Goal: Information Seeking & Learning: Learn about a topic

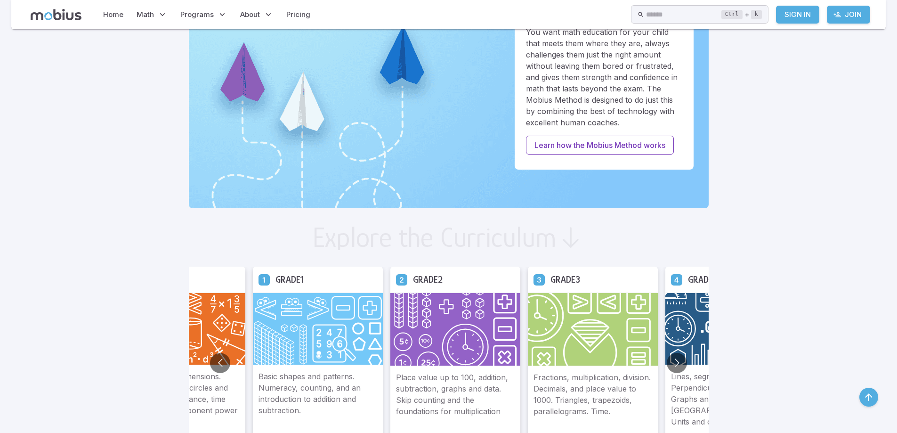
scroll to position [377, 0]
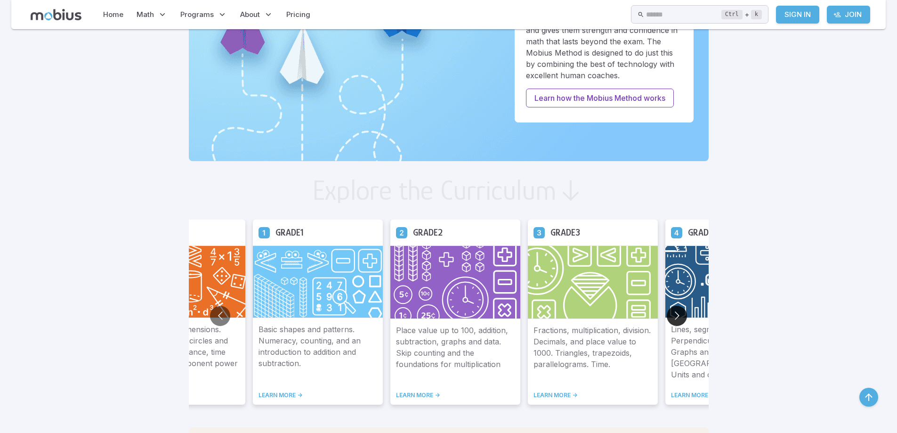
drag, startPoint x: 683, startPoint y: 316, endPoint x: 680, endPoint y: 311, distance: 5.4
click at [683, 316] on button "Go to next slide" at bounding box center [677, 316] width 20 height 20
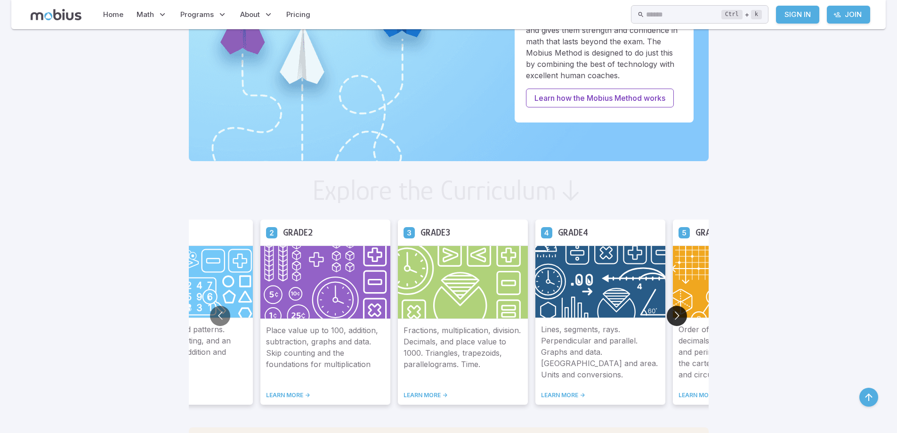
click at [680, 311] on button "Go to next slide" at bounding box center [677, 316] width 20 height 20
click at [679, 311] on button "Go to next slide" at bounding box center [677, 316] width 20 height 20
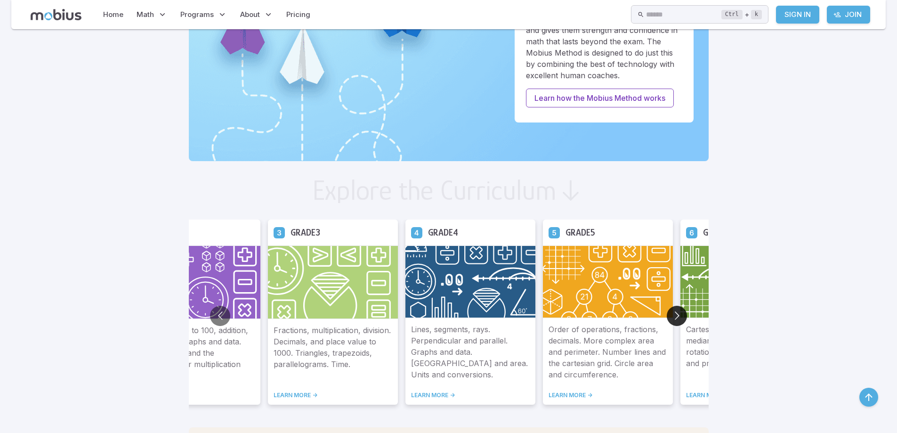
click at [679, 311] on button "Go to next slide" at bounding box center [677, 316] width 20 height 20
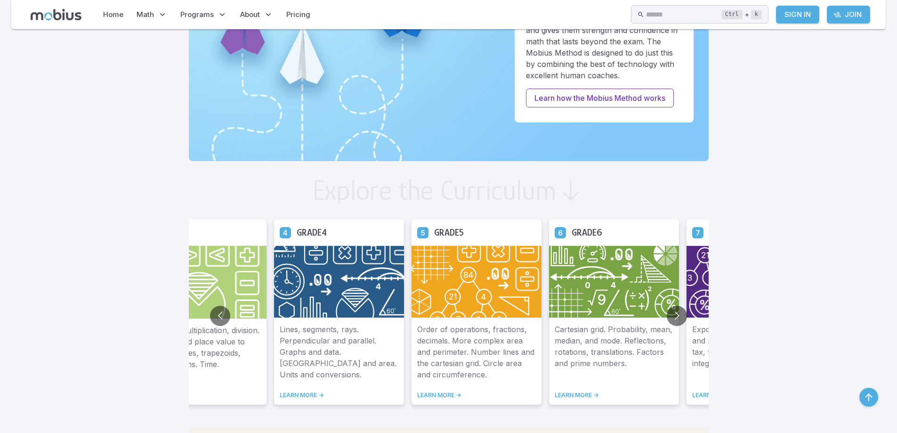
click at [618, 313] on img at bounding box center [614, 281] width 130 height 73
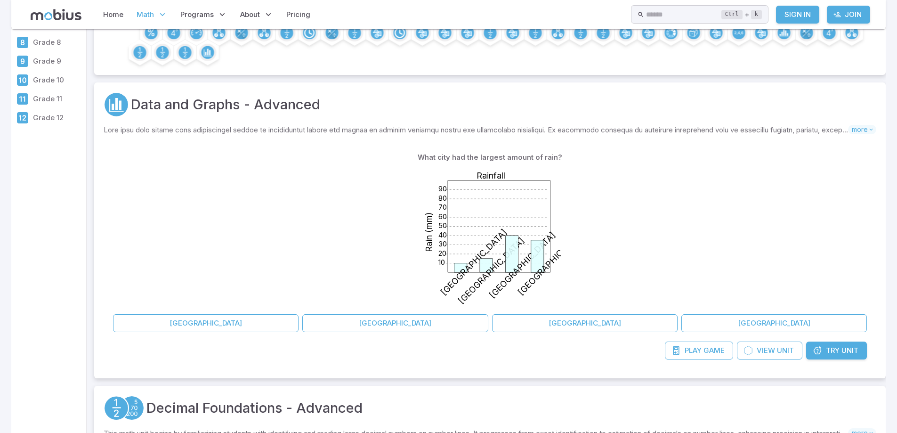
scroll to position [188, 0]
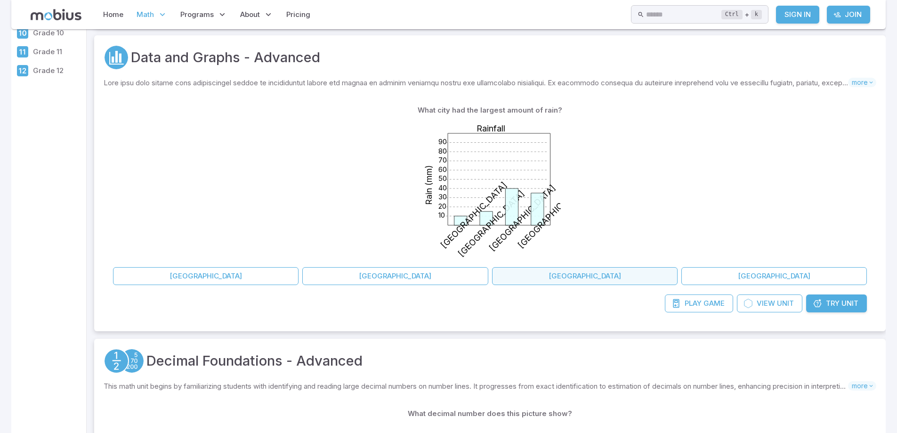
click at [584, 278] on button "[GEOGRAPHIC_DATA]" at bounding box center [585, 276] width 186 height 18
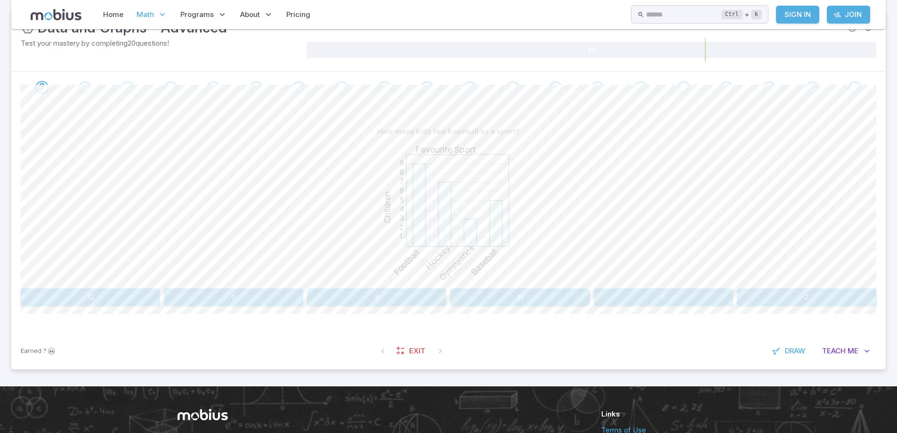
scroll to position [141, 0]
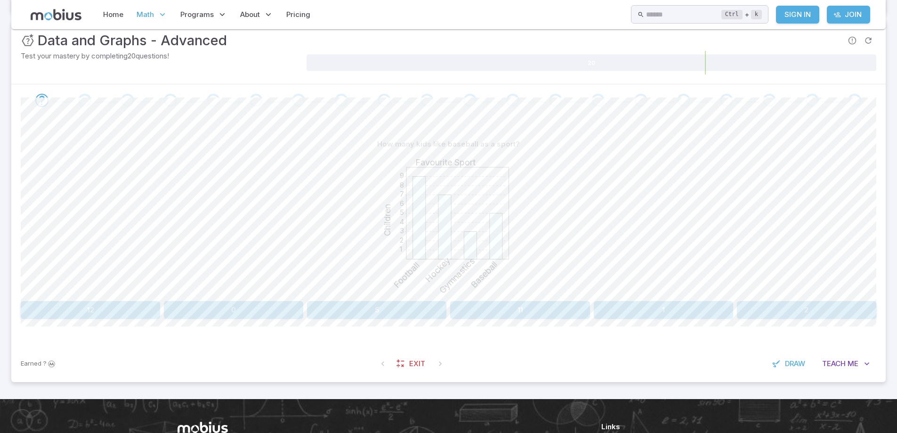
click at [389, 311] on button "5" at bounding box center [376, 310] width 139 height 18
click at [495, 314] on button "10" at bounding box center [519, 310] width 139 height 18
click at [359, 307] on button "Football" at bounding box center [340, 310] width 211 height 18
click at [791, 306] on button "Football" at bounding box center [770, 310] width 211 height 18
click at [85, 316] on button "Swimming" at bounding box center [126, 310] width 211 height 18
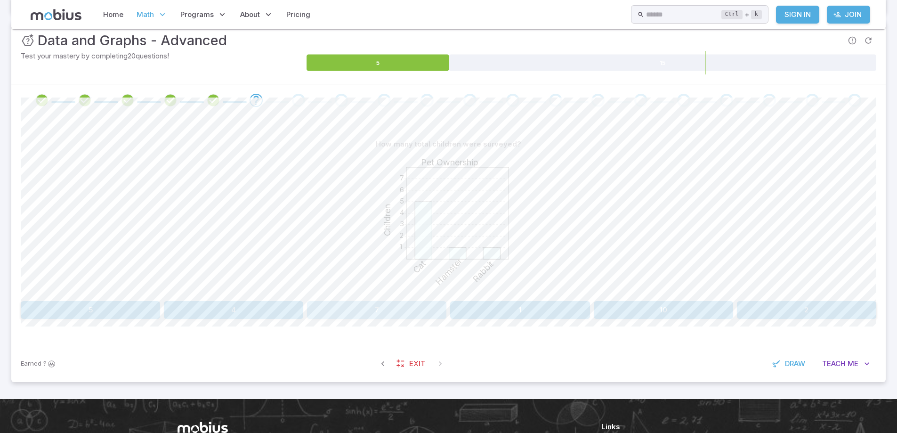
click at [364, 308] on button "7" at bounding box center [376, 310] width 139 height 18
click at [547, 299] on div "How many more kids have a cat than a rabbit as a pet? 1 2 3 4 5 6 7 Pet Ownersh…" at bounding box center [449, 227] width 856 height 184
click at [549, 308] on button "4" at bounding box center [519, 310] width 139 height 18
click at [116, 306] on button "1" at bounding box center [90, 310] width 139 height 18
click at [603, 305] on button "95" at bounding box center [620, 310] width 168 height 18
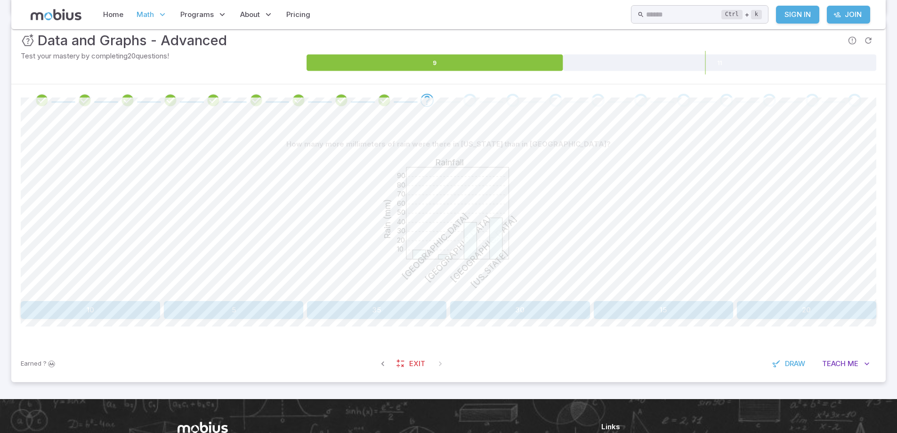
click at [189, 314] on button "5" at bounding box center [233, 310] width 139 height 18
click at [801, 316] on button "10" at bounding box center [792, 310] width 168 height 18
click at [592, 308] on button "Volleyball and Hockey" at bounding box center [556, 310] width 211 height 18
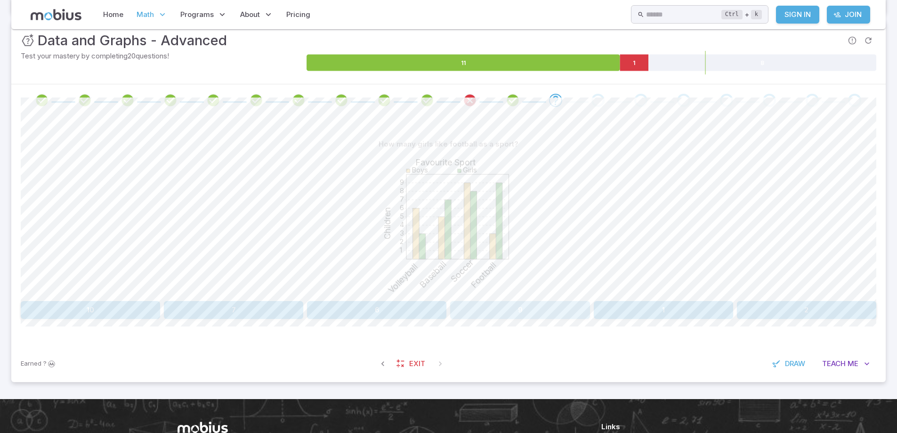
click at [532, 308] on button "9" at bounding box center [519, 310] width 139 height 18
click at [114, 301] on button "Gymnastics" at bounding box center [162, 310] width 283 height 18
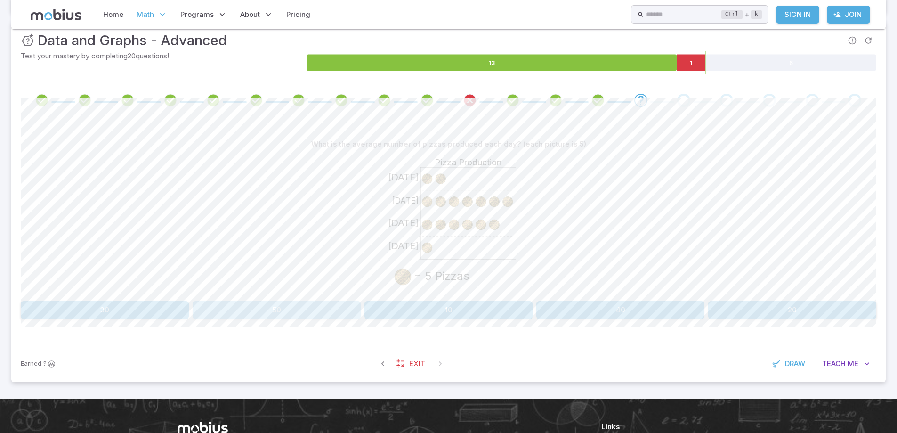
click at [257, 313] on button "50" at bounding box center [277, 310] width 168 height 18
click at [536, 309] on button "40" at bounding box center [519, 310] width 139 height 18
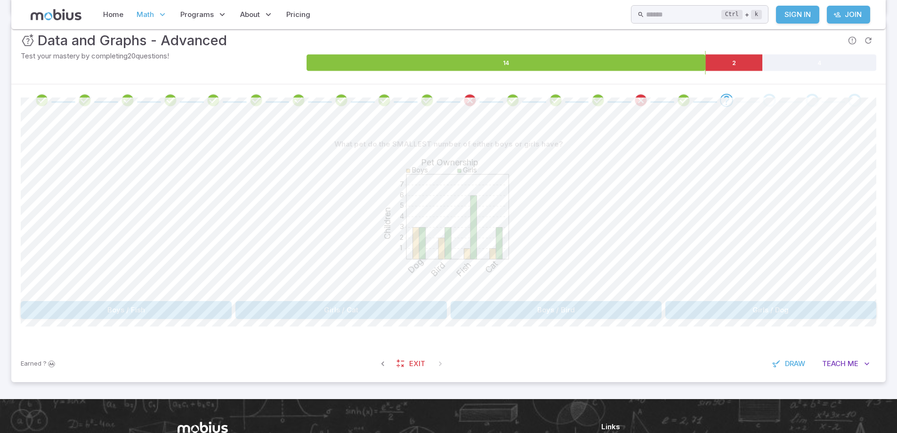
click at [93, 317] on button "Boys / Fish" at bounding box center [126, 310] width 211 height 18
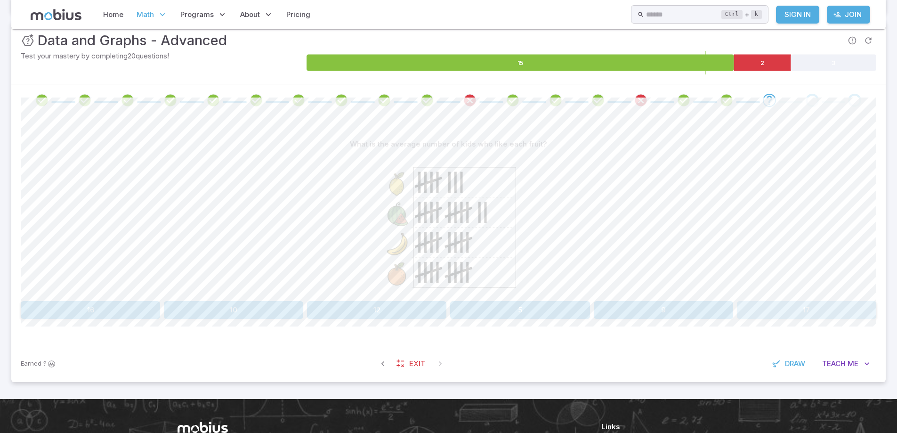
drag, startPoint x: 814, startPoint y: 310, endPoint x: 814, endPoint y: 317, distance: 6.6
click at [814, 317] on button "17" at bounding box center [806, 310] width 139 height 18
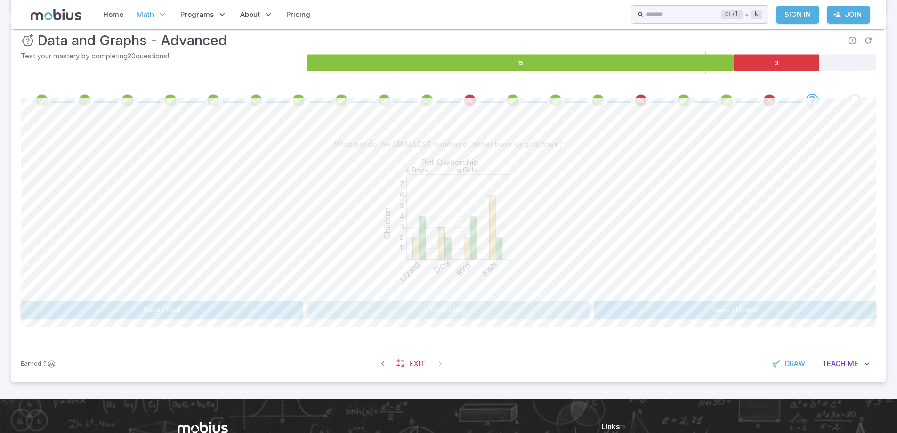
click at [477, 315] on button "Girls / Dog" at bounding box center [448, 310] width 283 height 18
drag, startPoint x: 802, startPoint y: 306, endPoint x: 797, endPoint y: 300, distance: 8.1
click at [802, 306] on button "Gymnastics" at bounding box center [770, 310] width 211 height 18
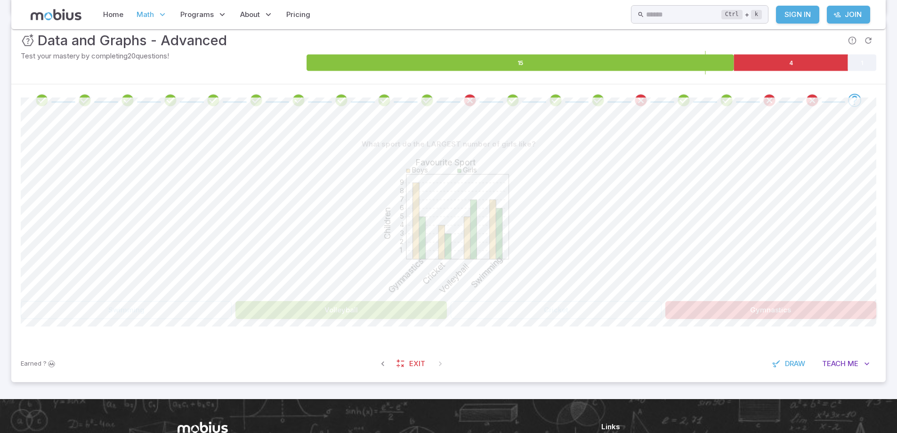
scroll to position [104, 0]
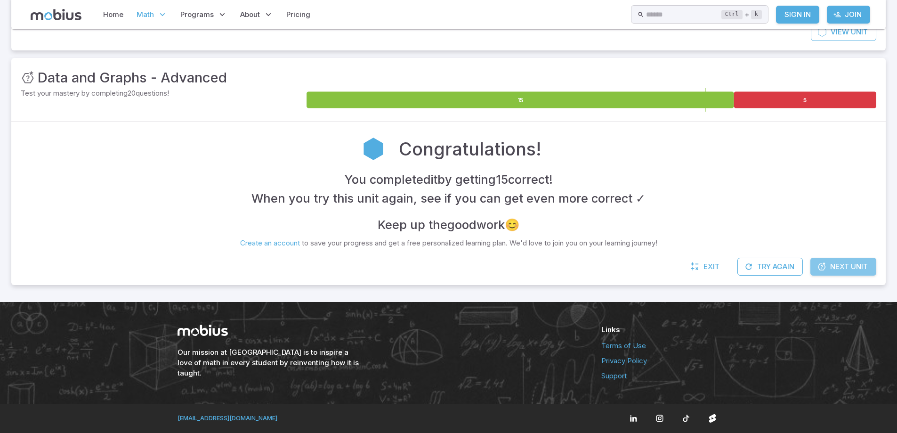
click at [839, 259] on link "Next Unit" at bounding box center [844, 267] width 66 height 18
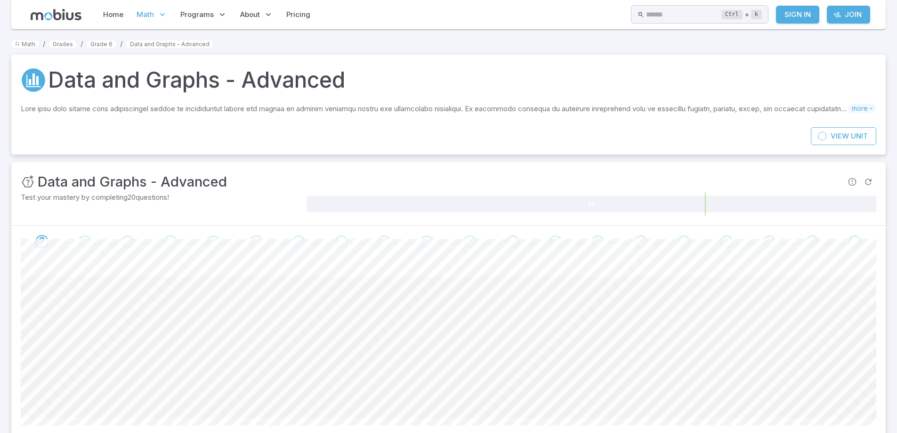
scroll to position [104, 0]
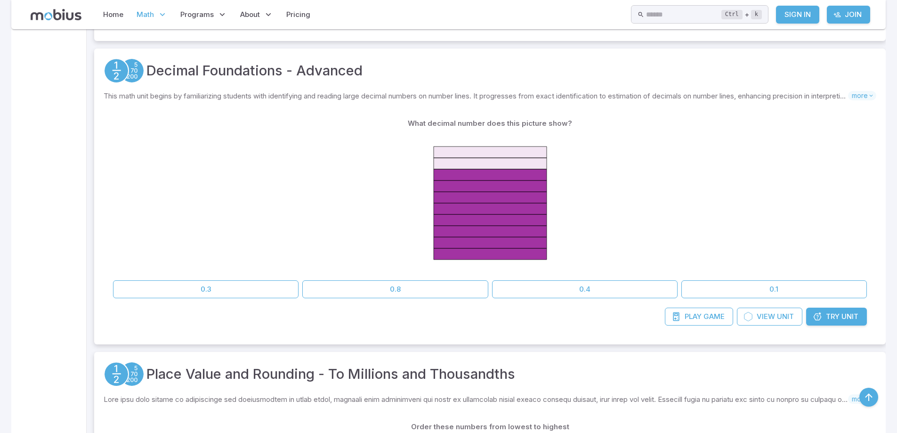
scroll to position [424, 0]
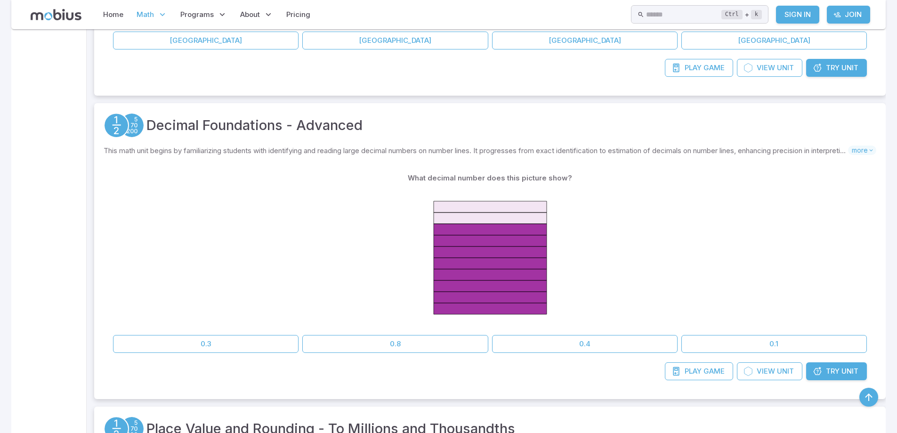
drag, startPoint x: 290, startPoint y: 227, endPoint x: 292, endPoint y: 211, distance: 16.1
click at [289, 225] on div at bounding box center [490, 259] width 754 height 144
click at [478, 266] on icon at bounding box center [490, 263] width 113 height 11
click at [428, 346] on button "0.8" at bounding box center [395, 344] width 186 height 18
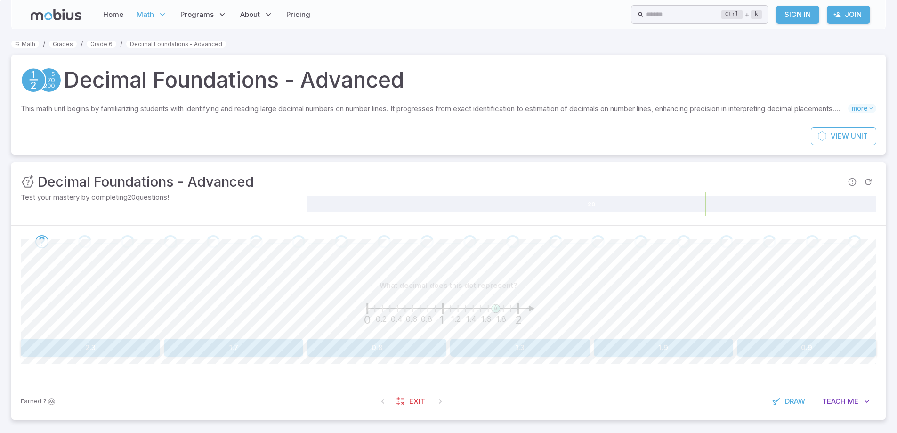
click at [231, 355] on button "1.7" at bounding box center [233, 348] width 139 height 18
click at [383, 354] on button "1.4" at bounding box center [376, 348] width 139 height 18
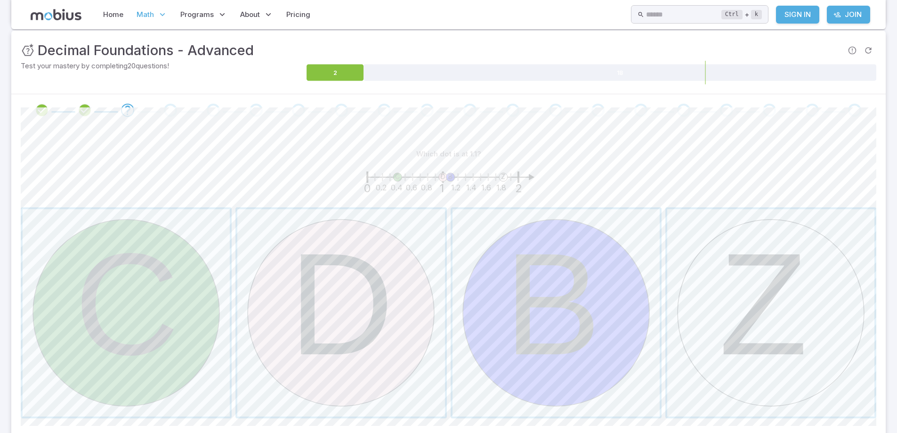
scroll to position [141, 0]
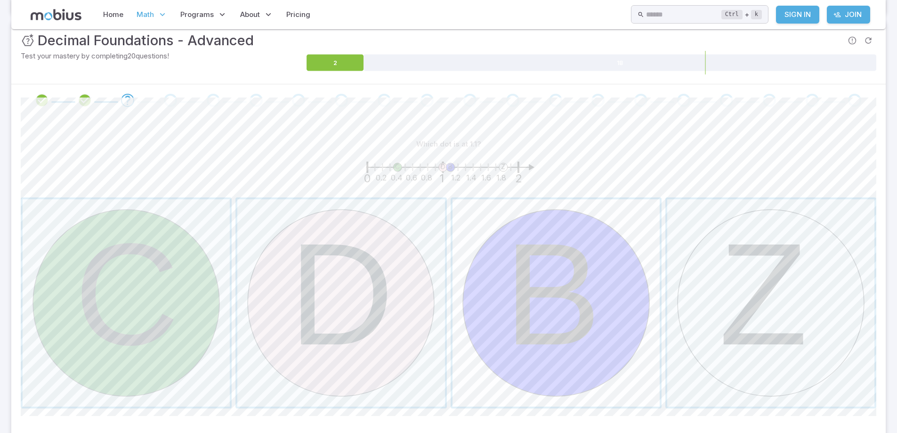
click at [568, 250] on span "button" at bounding box center [556, 302] width 207 height 207
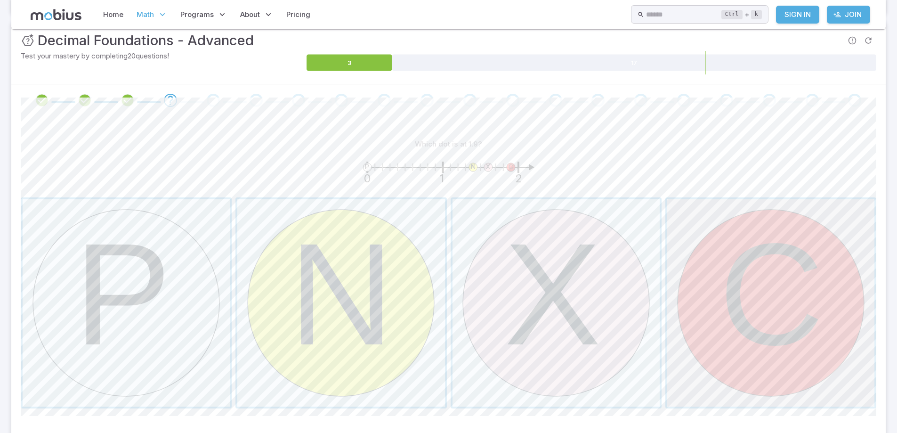
drag, startPoint x: 717, startPoint y: 309, endPoint x: 701, endPoint y: 309, distance: 15.5
click at [701, 309] on span "button" at bounding box center [770, 302] width 207 height 207
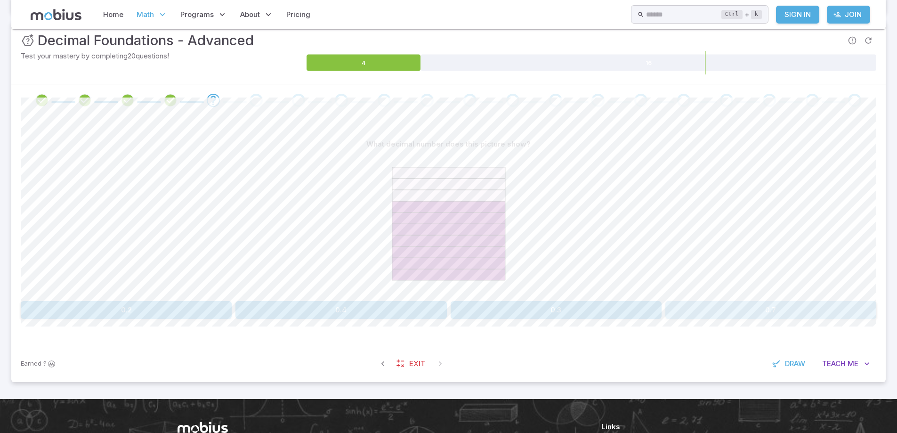
click at [769, 304] on button "0.7" at bounding box center [770, 310] width 211 height 18
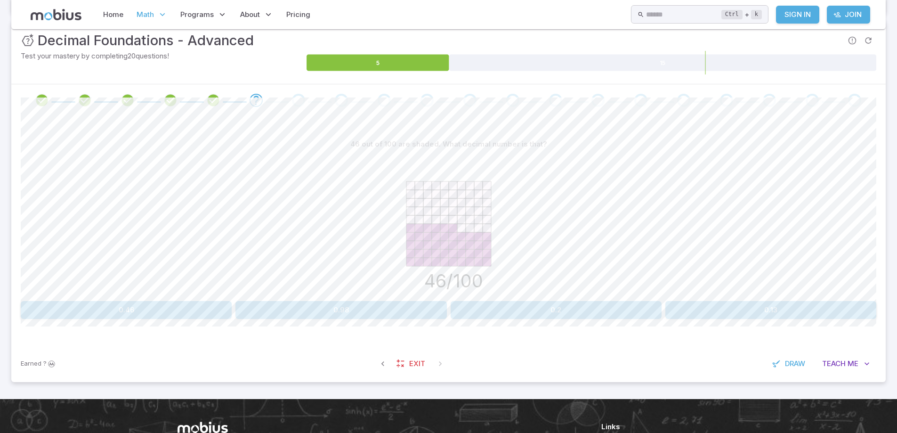
click at [85, 304] on button "0.46" at bounding box center [126, 310] width 211 height 18
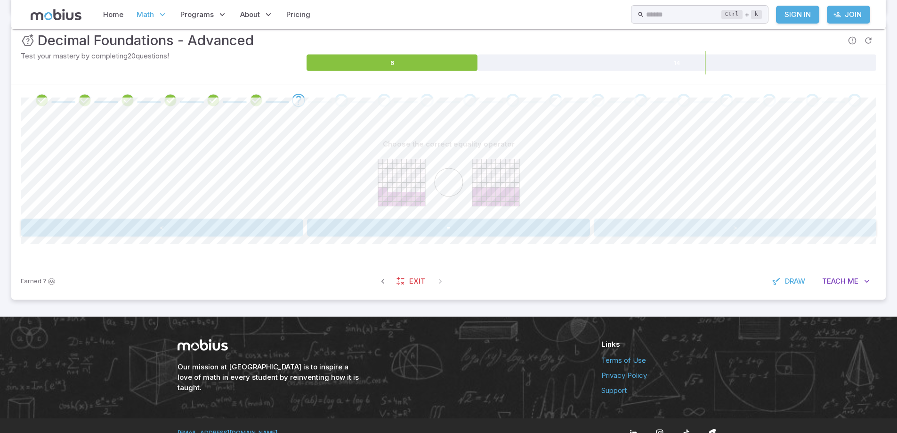
click at [662, 236] on button ">" at bounding box center [735, 228] width 283 height 18
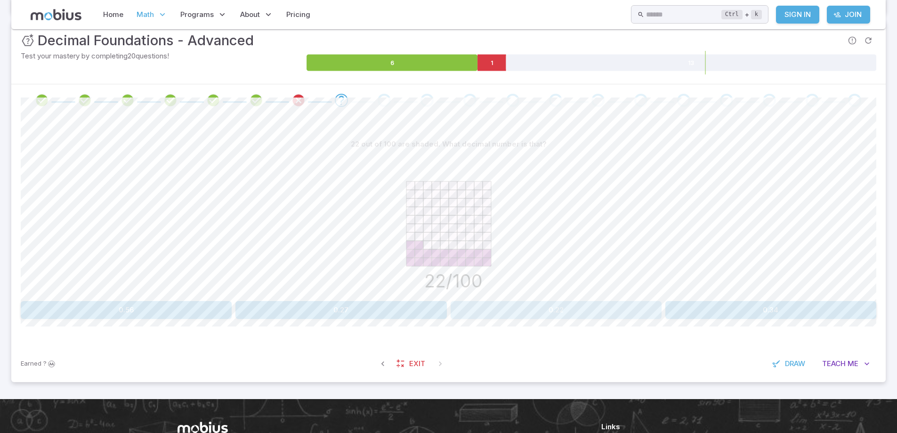
click at [563, 301] on button "0.22" at bounding box center [556, 310] width 211 height 18
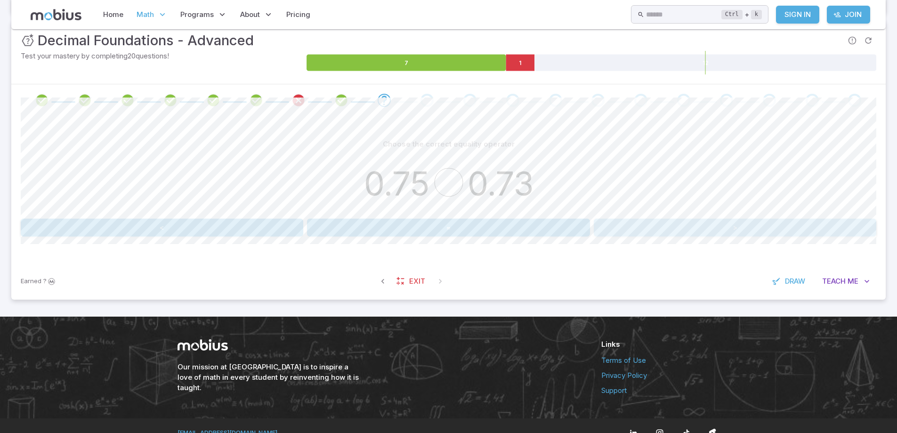
click at [750, 224] on button ">" at bounding box center [735, 228] width 283 height 18
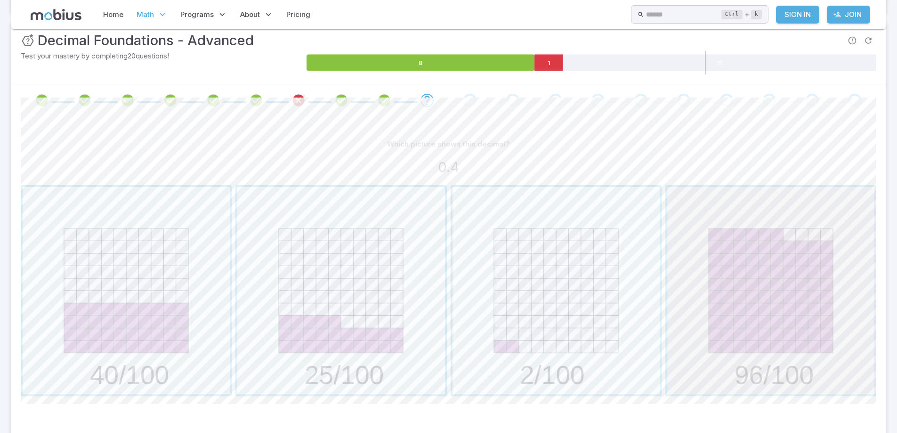
click at [804, 297] on span "button" at bounding box center [770, 290] width 207 height 207
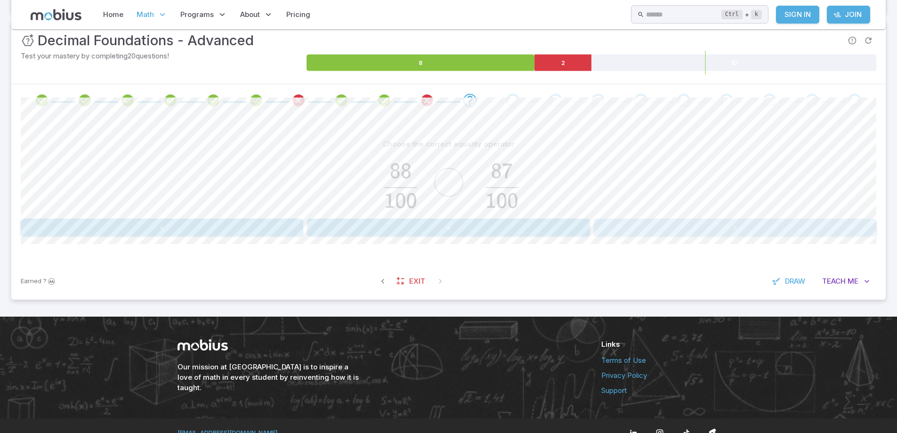
click at [746, 224] on button ">" at bounding box center [735, 228] width 283 height 18
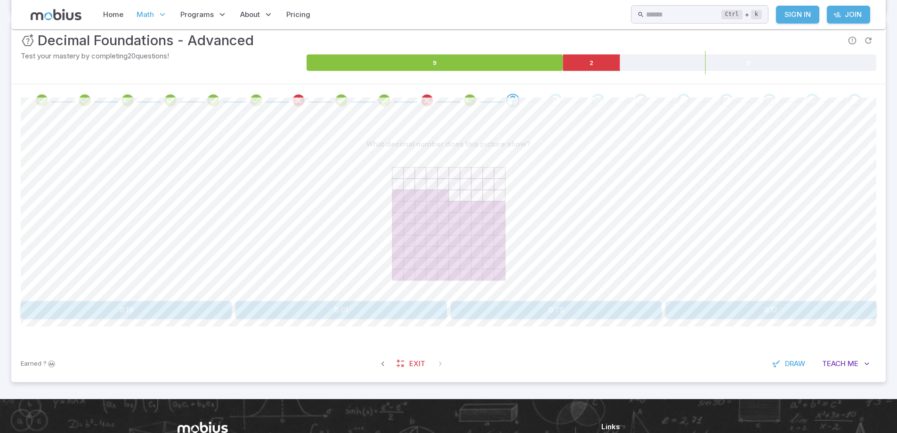
click at [517, 308] on button "0.75" at bounding box center [556, 310] width 211 height 18
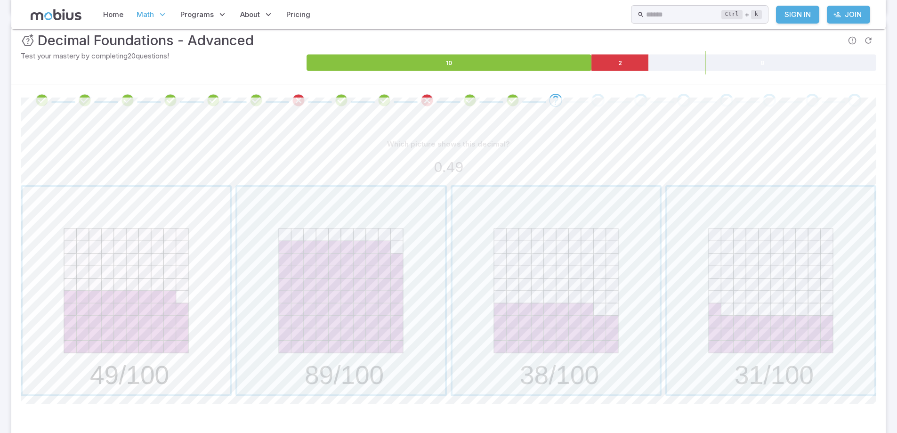
click at [99, 276] on span "button" at bounding box center [126, 290] width 207 height 207
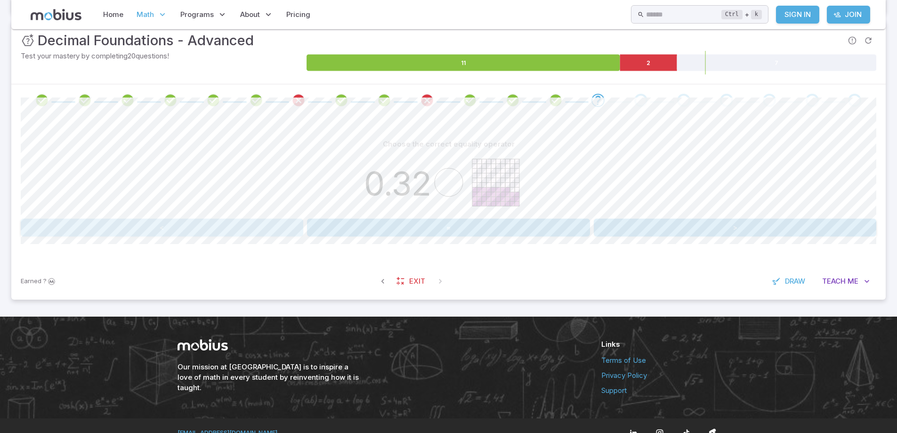
click at [227, 229] on button "<" at bounding box center [162, 228] width 283 height 18
click at [234, 230] on button "<" at bounding box center [162, 228] width 283 height 18
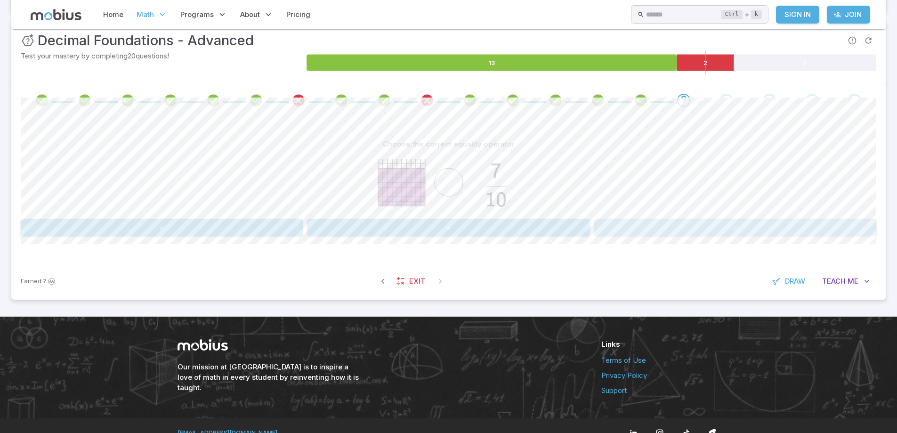
click at [663, 231] on button ">" at bounding box center [735, 228] width 283 height 18
click at [505, 228] on button "=" at bounding box center [448, 228] width 283 height 18
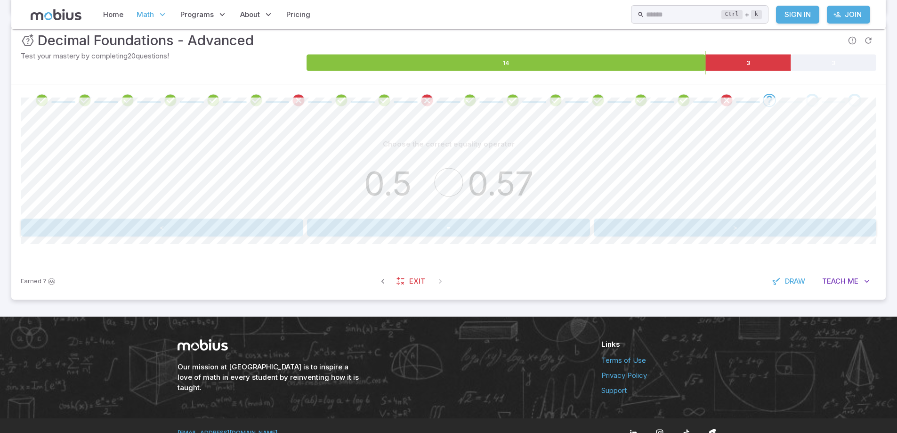
click at [646, 219] on button ">" at bounding box center [735, 228] width 283 height 18
click at [620, 225] on button ">" at bounding box center [735, 228] width 283 height 18
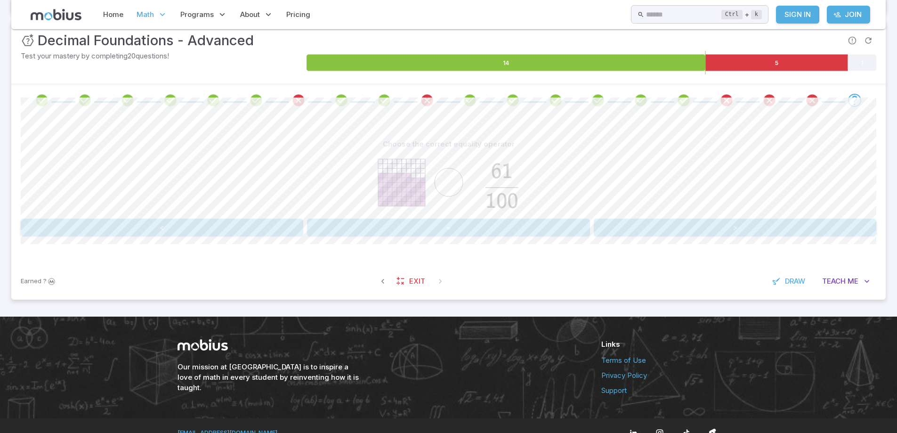
click at [722, 233] on button ">" at bounding box center [735, 228] width 283 height 18
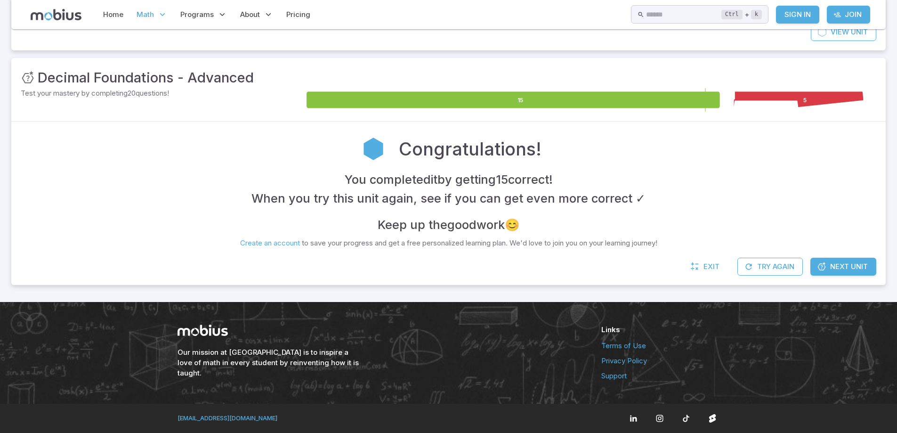
scroll to position [104, 0]
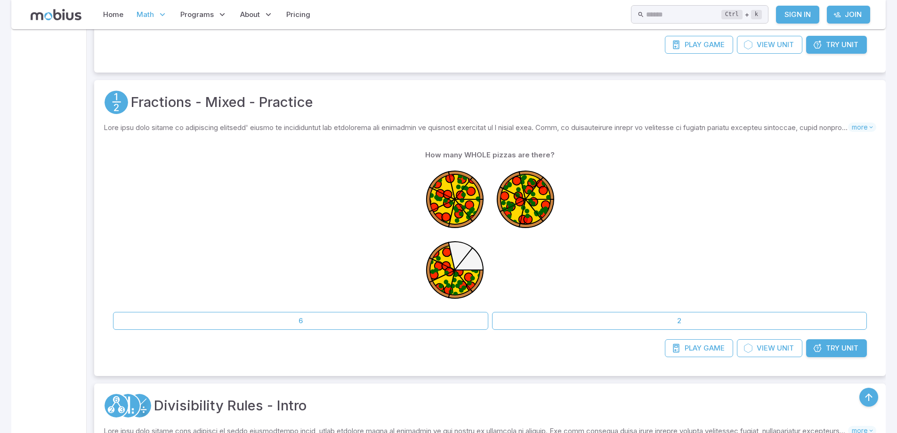
scroll to position [989, 0]
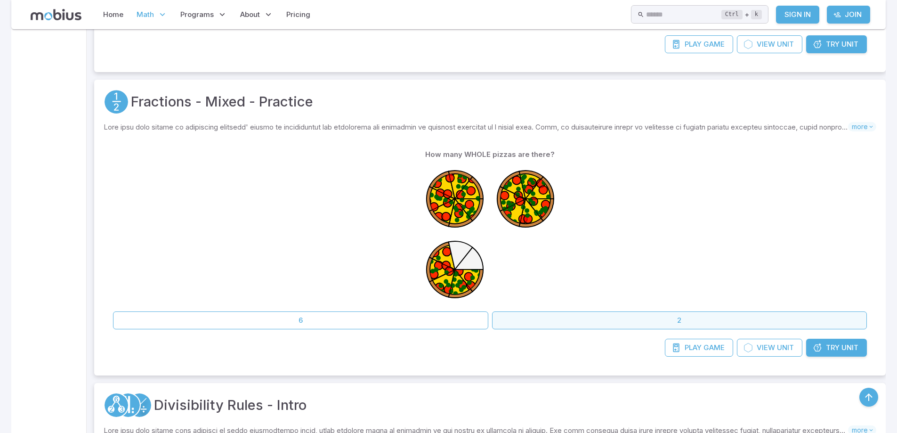
click at [655, 324] on button "2" at bounding box center [679, 320] width 375 height 18
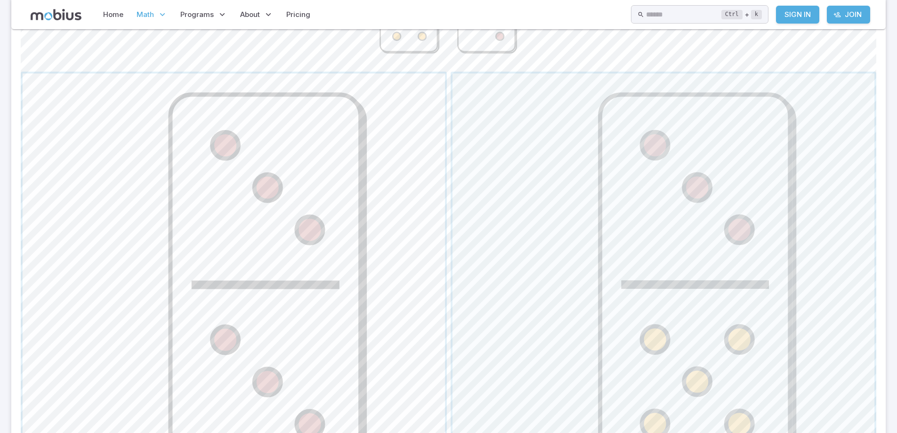
scroll to position [424, 0]
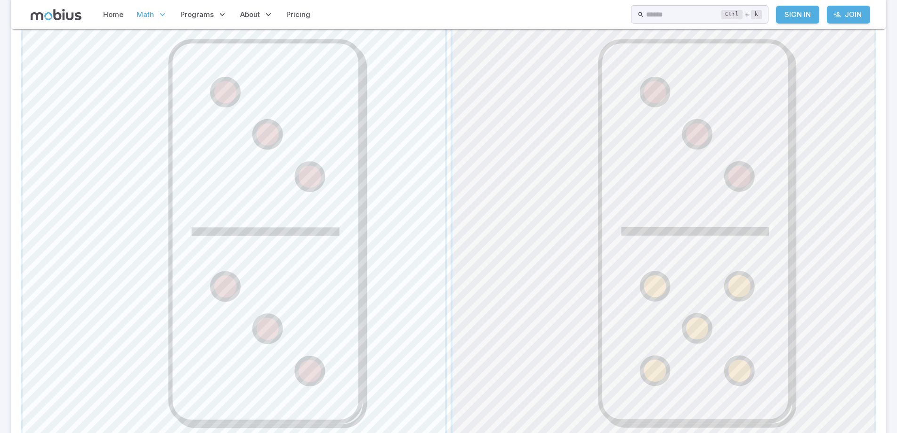
click at [635, 255] on span "button" at bounding box center [664, 231] width 422 height 422
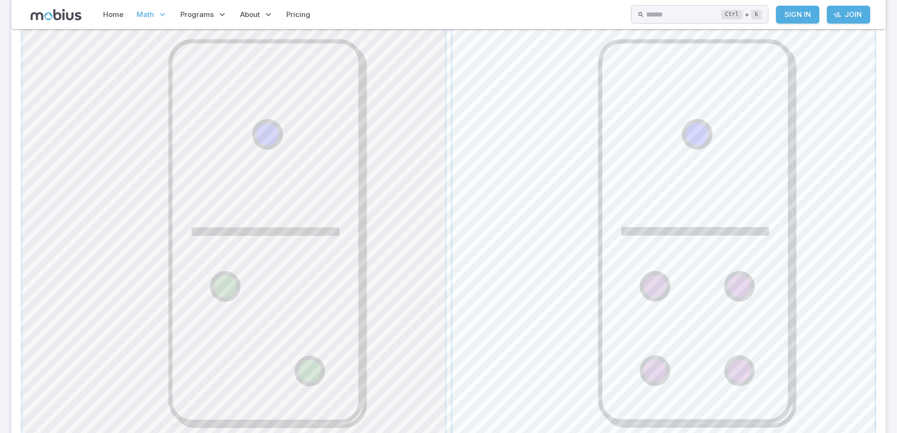
click at [272, 280] on span "button" at bounding box center [234, 231] width 422 height 422
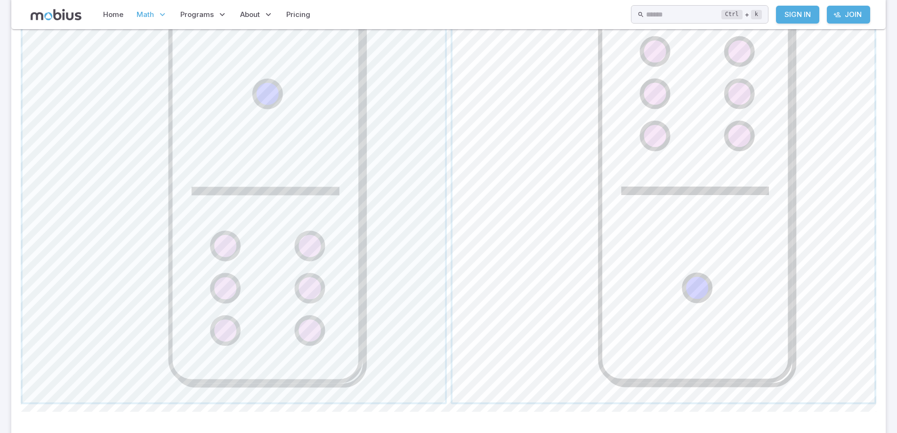
scroll to position [471, 0]
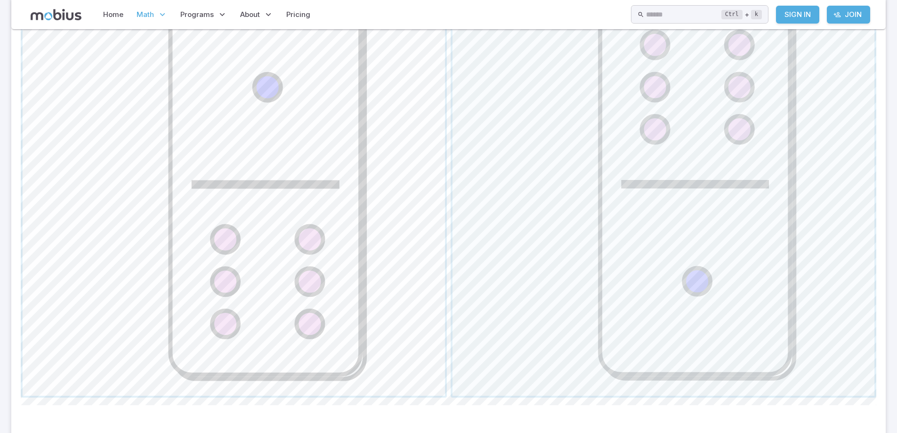
click at [222, 266] on span "button" at bounding box center [234, 184] width 422 height 422
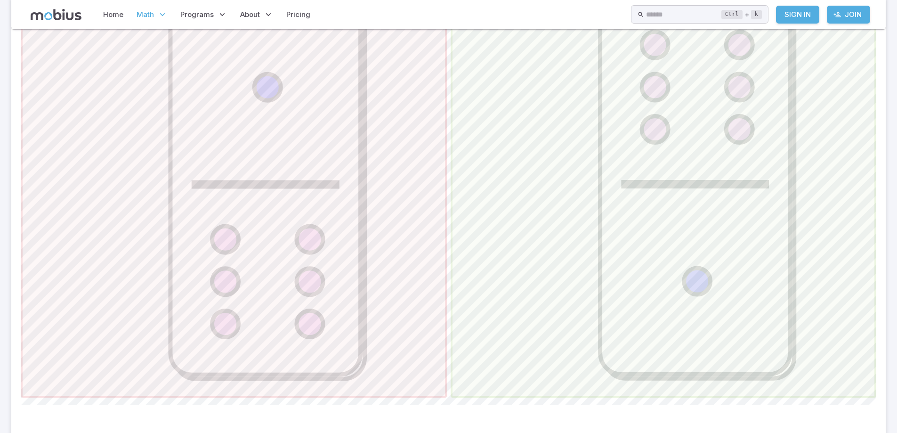
drag, startPoint x: 636, startPoint y: 273, endPoint x: 748, endPoint y: 214, distance: 126.8
click at [743, 209] on span "button" at bounding box center [664, 184] width 422 height 422
click at [748, 214] on span "button" at bounding box center [664, 184] width 422 height 422
click at [754, 218] on span "button" at bounding box center [664, 184] width 422 height 422
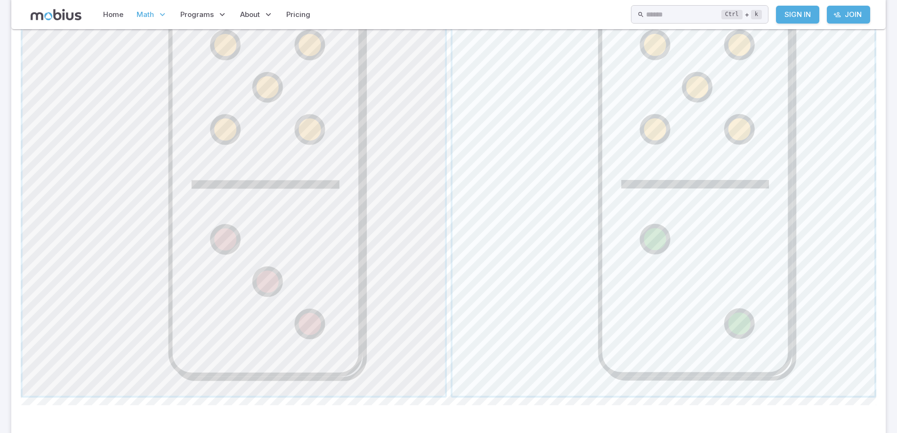
click at [279, 188] on span "button" at bounding box center [234, 184] width 422 height 422
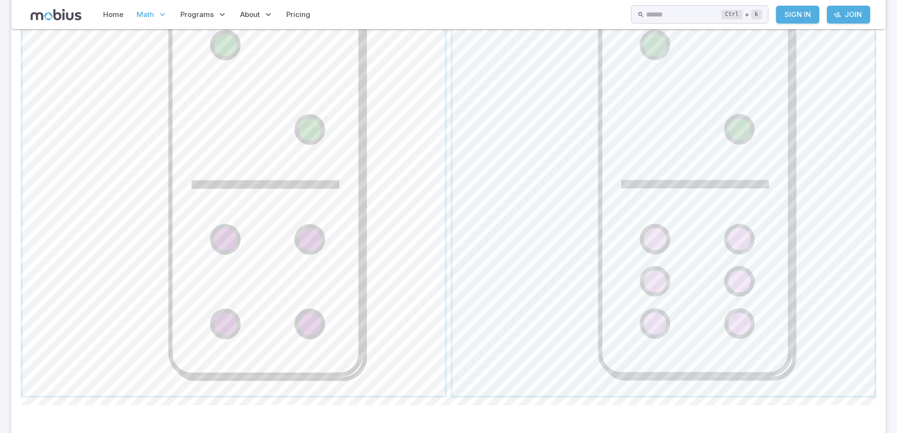
click at [280, 234] on span "button" at bounding box center [234, 184] width 422 height 422
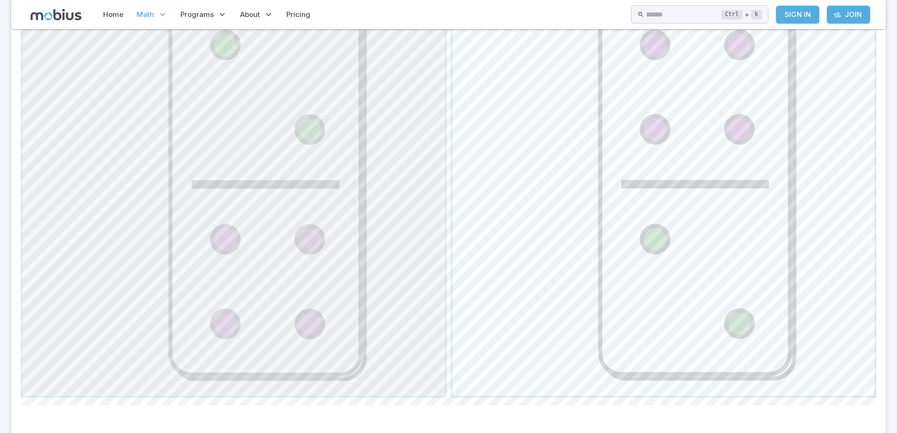
click at [281, 233] on span "button" at bounding box center [234, 184] width 422 height 422
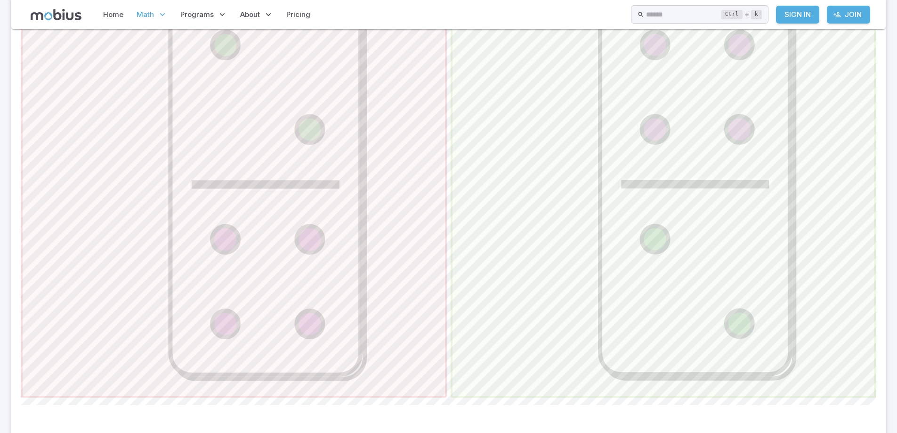
drag, startPoint x: 276, startPoint y: 252, endPoint x: 280, endPoint y: 255, distance: 5.0
click at [280, 255] on span "button" at bounding box center [234, 184] width 422 height 422
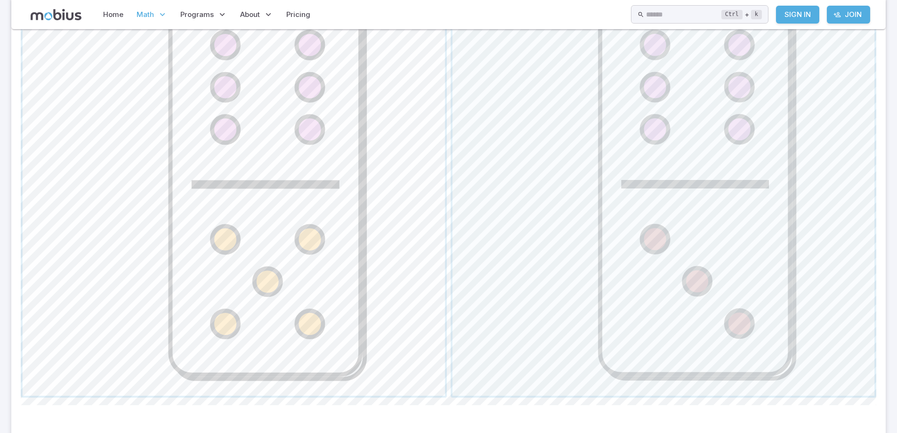
click at [293, 266] on span "button" at bounding box center [234, 184] width 422 height 422
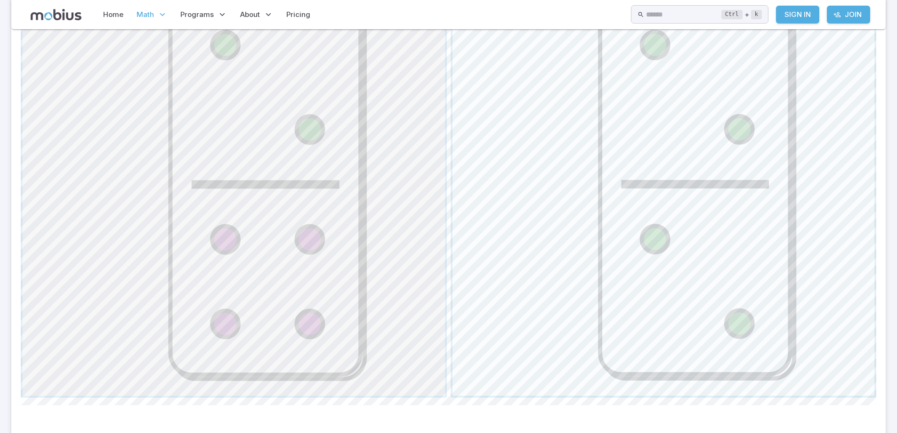
click at [217, 286] on span "button" at bounding box center [234, 184] width 422 height 422
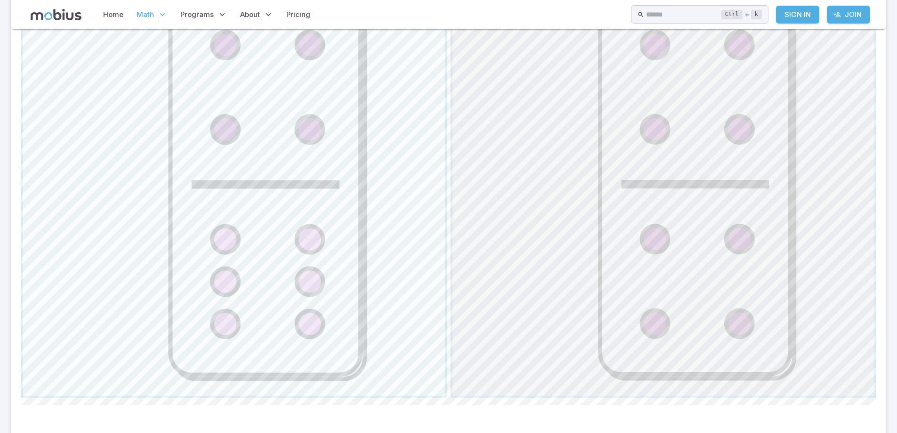
click at [702, 207] on span "button" at bounding box center [664, 184] width 422 height 422
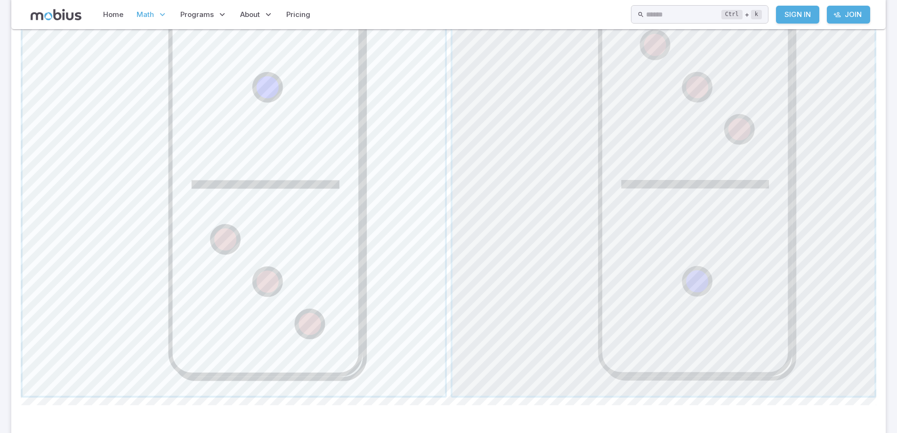
click at [702, 207] on span "button" at bounding box center [664, 184] width 422 height 422
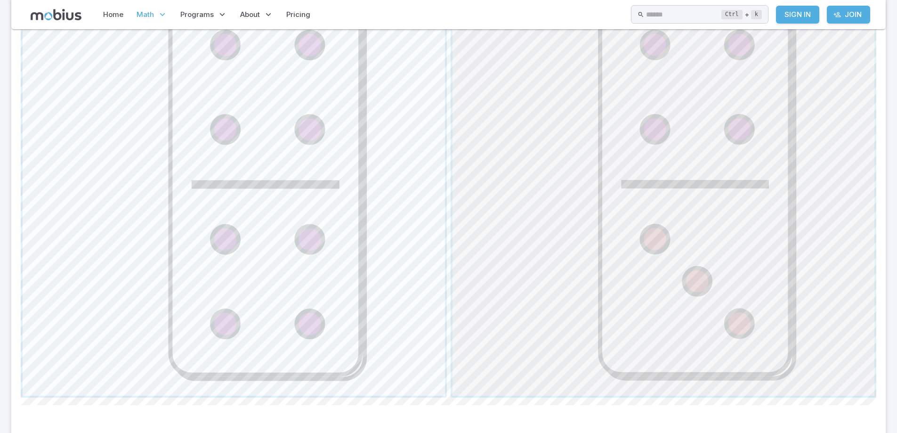
click at [706, 190] on span "button" at bounding box center [664, 184] width 422 height 422
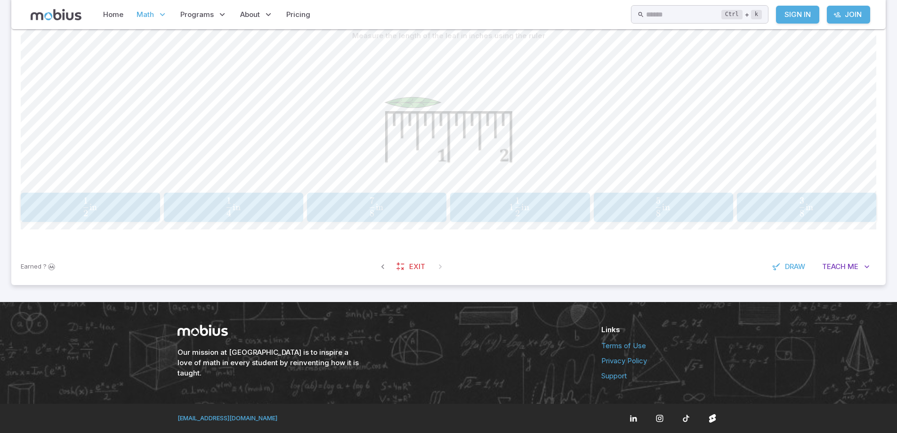
scroll to position [250, 0]
click at [706, 190] on div "Measure the length of the leaf in inches using the ruler 1 2 in \frac{1}{2}\tex…" at bounding box center [449, 124] width 856 height 195
drag, startPoint x: 534, startPoint y: 210, endPoint x: 525, endPoint y: 203, distance: 10.8
click at [525, 203] on span "1 2 1 ​ in" at bounding box center [519, 206] width 124 height 19
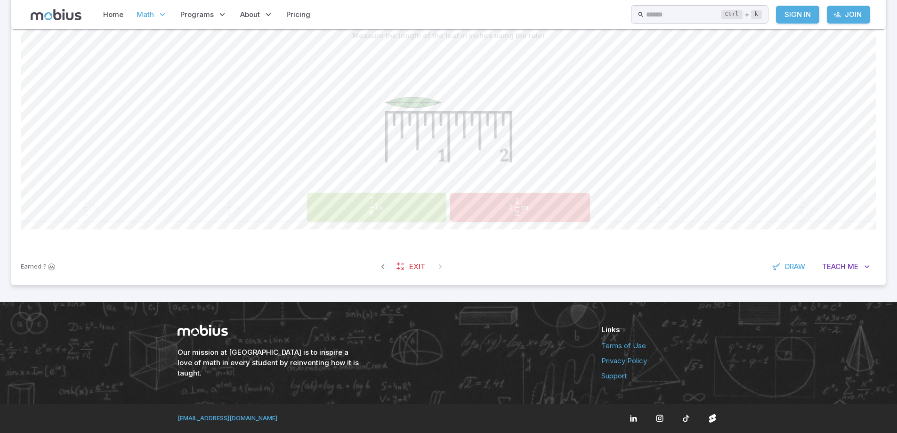
click at [363, 214] on span "8 7 ​ in" at bounding box center [375, 206] width 125 height 19
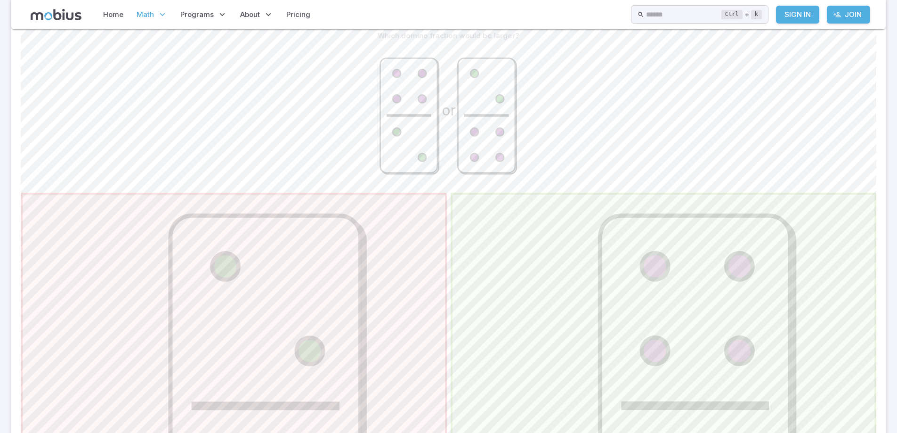
drag, startPoint x: 514, startPoint y: 209, endPoint x: 514, endPoint y: 216, distance: 7.5
click at [514, 216] on span "button" at bounding box center [664, 406] width 422 height 422
drag, startPoint x: 532, startPoint y: 216, endPoint x: 542, endPoint y: 215, distance: 9.5
click at [534, 217] on span "button" at bounding box center [664, 406] width 422 height 422
click at [543, 214] on span "button" at bounding box center [664, 406] width 422 height 422
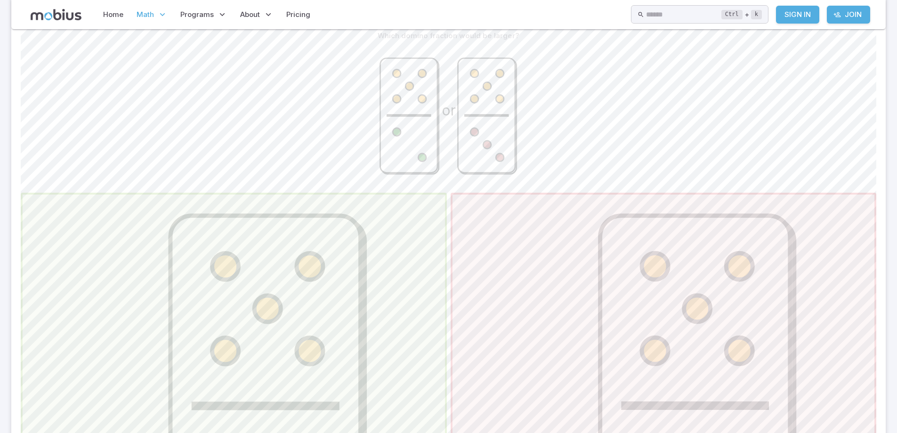
click at [574, 258] on span "button" at bounding box center [664, 406] width 422 height 422
click at [163, 363] on span "button" at bounding box center [234, 406] width 422 height 422
click at [184, 350] on span "button" at bounding box center [234, 406] width 422 height 422
click at [553, 253] on span "button" at bounding box center [664, 406] width 422 height 422
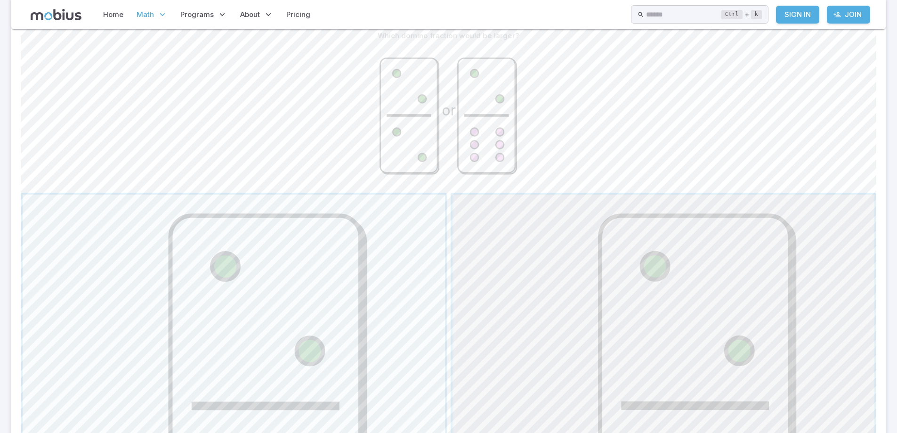
click at [667, 247] on span "button" at bounding box center [664, 406] width 422 height 422
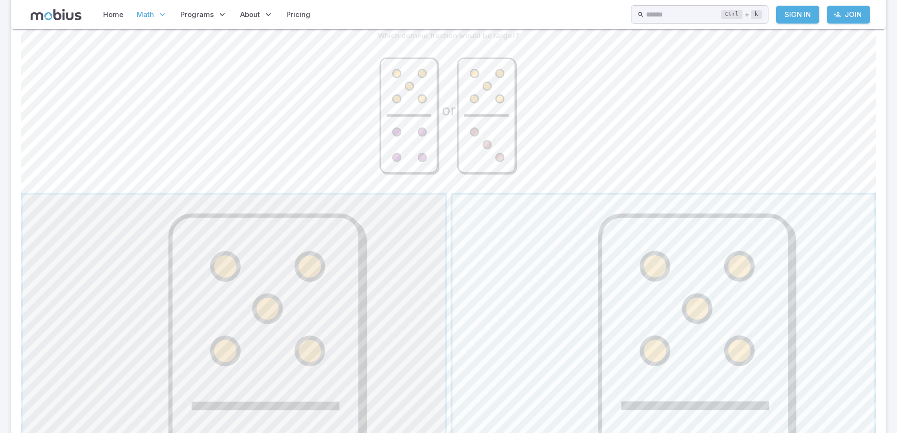
drag, startPoint x: 285, startPoint y: 342, endPoint x: 313, endPoint y: 339, distance: 28.4
click at [313, 339] on span "button" at bounding box center [234, 406] width 422 height 422
click at [316, 334] on span "button" at bounding box center [234, 406] width 422 height 422
click at [316, 331] on span "button" at bounding box center [234, 406] width 422 height 422
click at [317, 330] on span "button" at bounding box center [234, 406] width 422 height 422
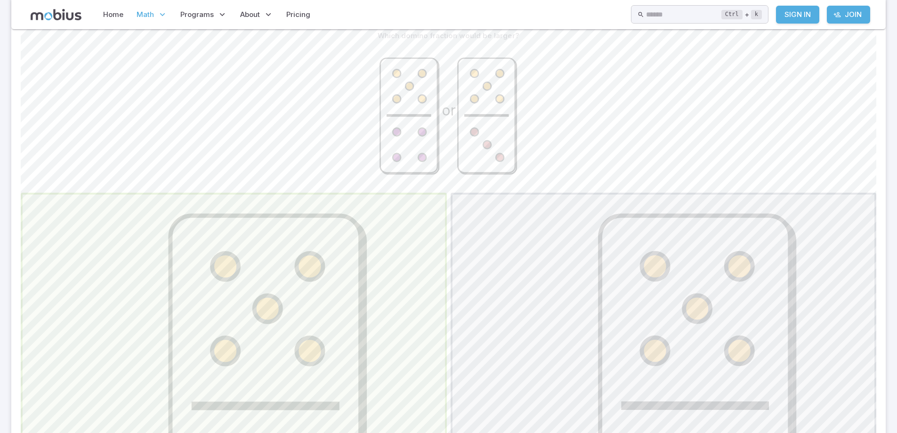
click at [317, 328] on span "button" at bounding box center [234, 406] width 422 height 422
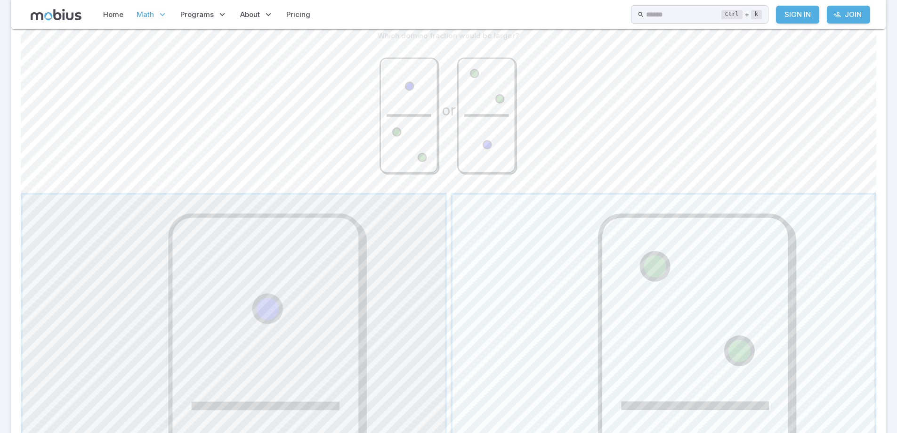
click at [317, 328] on span "button" at bounding box center [234, 406] width 422 height 422
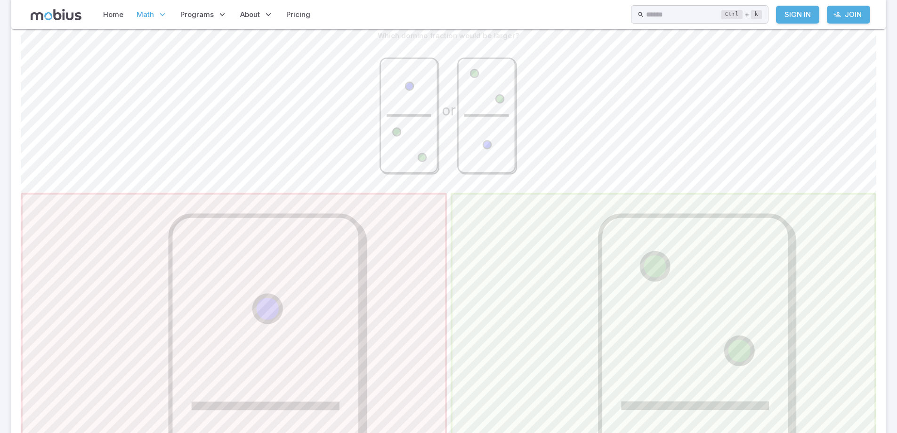
click at [317, 328] on span "button" at bounding box center [234, 406] width 422 height 422
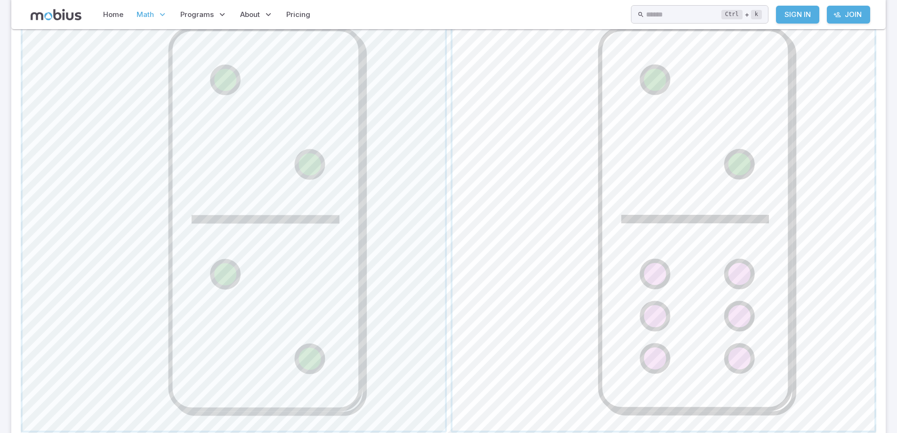
scroll to position [438, 0]
drag, startPoint x: 344, startPoint y: 270, endPoint x: 328, endPoint y: 263, distance: 17.1
click at [328, 263] on span "button" at bounding box center [234, 217] width 422 height 422
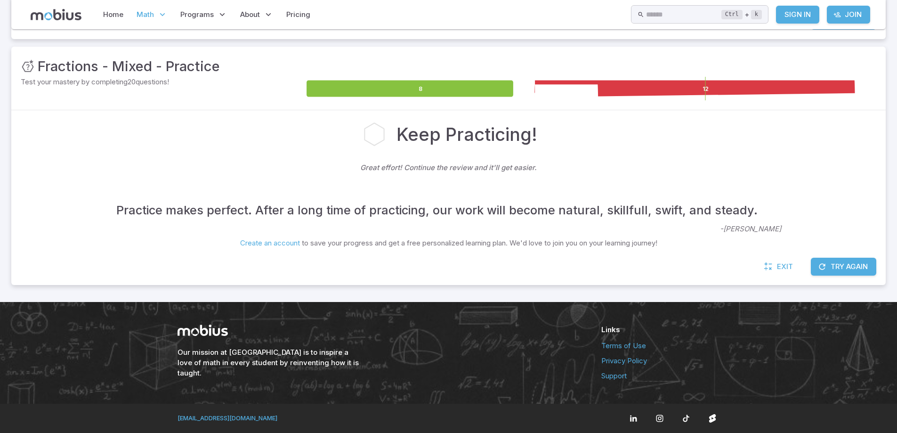
scroll to position [115, 0]
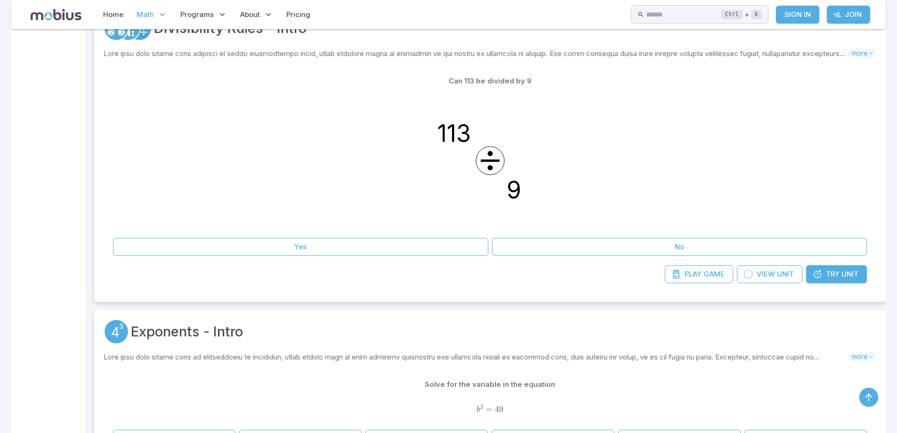
scroll to position [1413, 0]
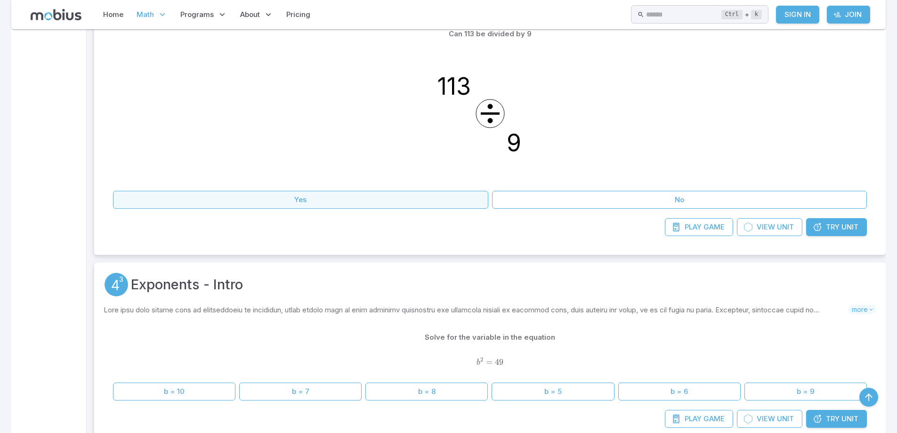
click at [405, 195] on button "Yes" at bounding box center [300, 200] width 375 height 18
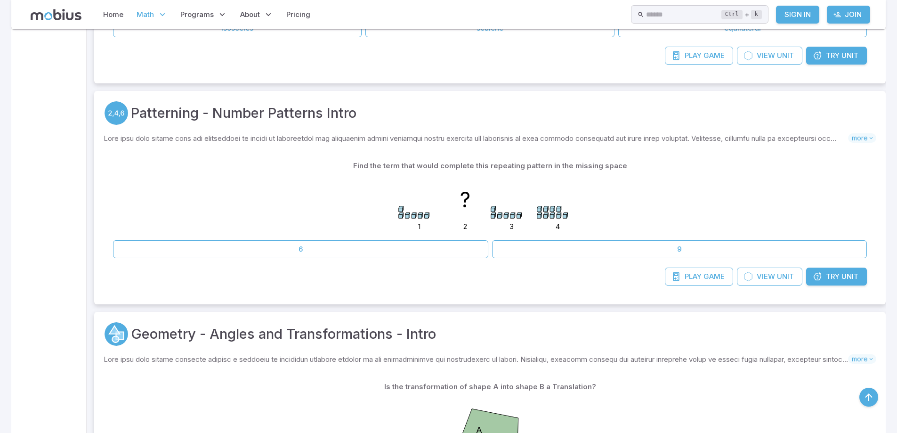
scroll to position [2402, 0]
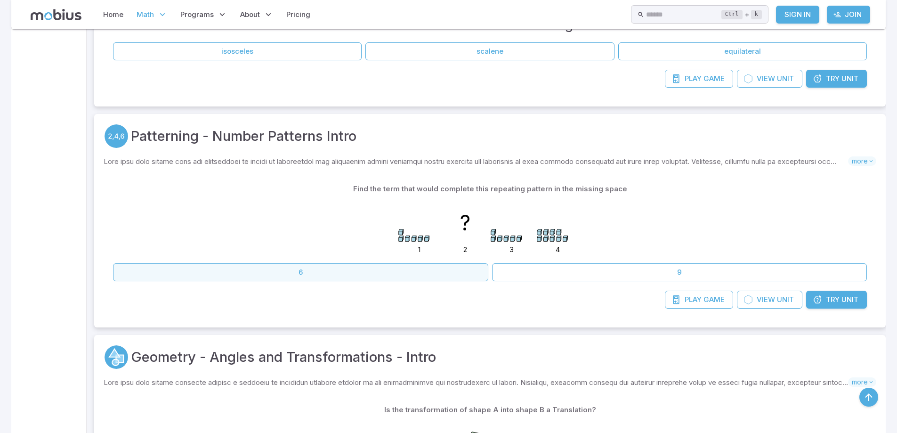
click at [457, 267] on button "6" at bounding box center [300, 272] width 375 height 18
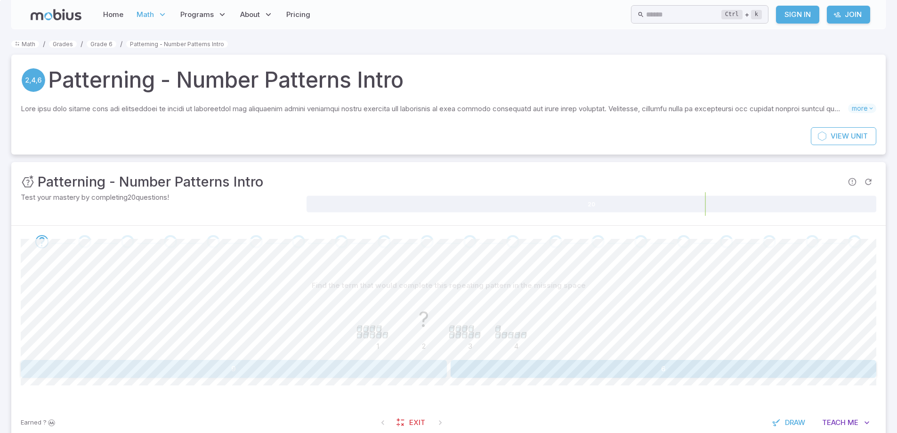
click at [438, 360] on button "9" at bounding box center [234, 369] width 426 height 18
click at [302, 370] on button "4" at bounding box center [234, 369] width 426 height 18
drag, startPoint x: 468, startPoint y: 365, endPoint x: 467, endPoint y: 359, distance: 6.3
click at [467, 363] on button "7" at bounding box center [664, 369] width 426 height 18
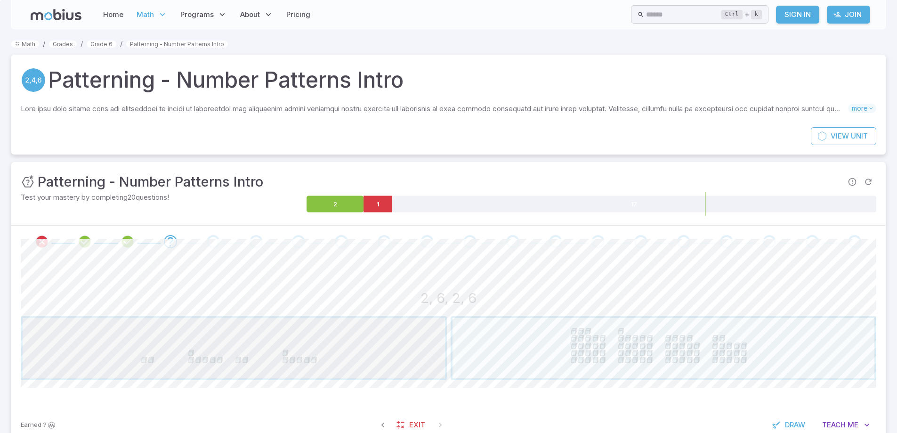
click at [333, 364] on span "button" at bounding box center [234, 348] width 422 height 60
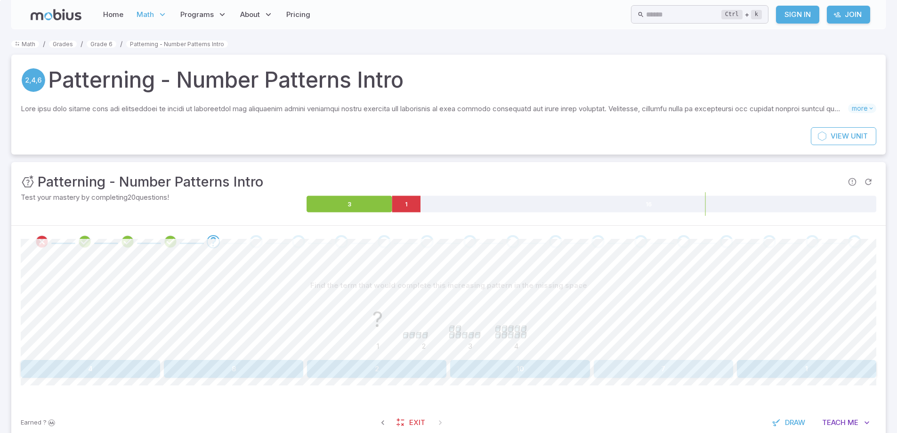
click at [663, 373] on button "7" at bounding box center [663, 369] width 139 height 18
click at [338, 363] on button "6" at bounding box center [234, 369] width 426 height 18
click at [568, 367] on button "1" at bounding box center [664, 369] width 426 height 18
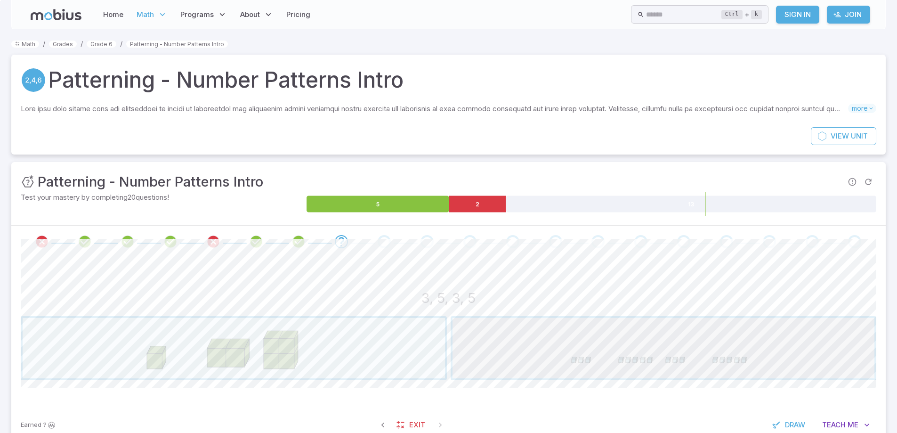
click at [632, 349] on span "button" at bounding box center [664, 348] width 422 height 60
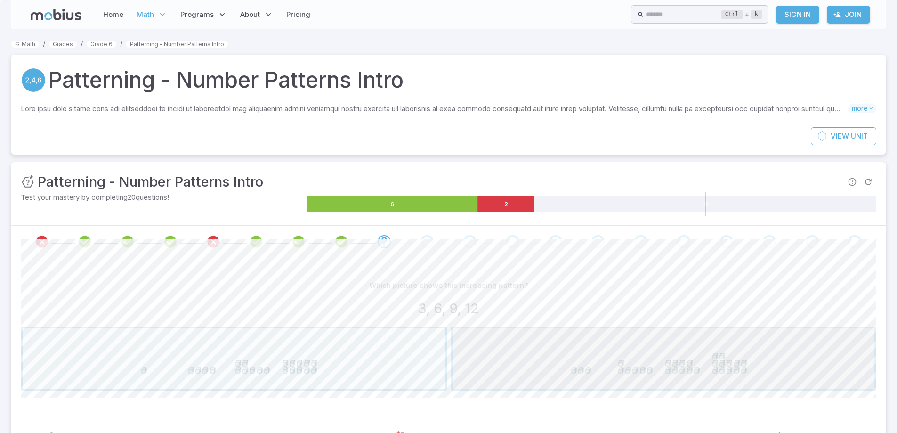
click at [627, 381] on span "button" at bounding box center [664, 358] width 422 height 60
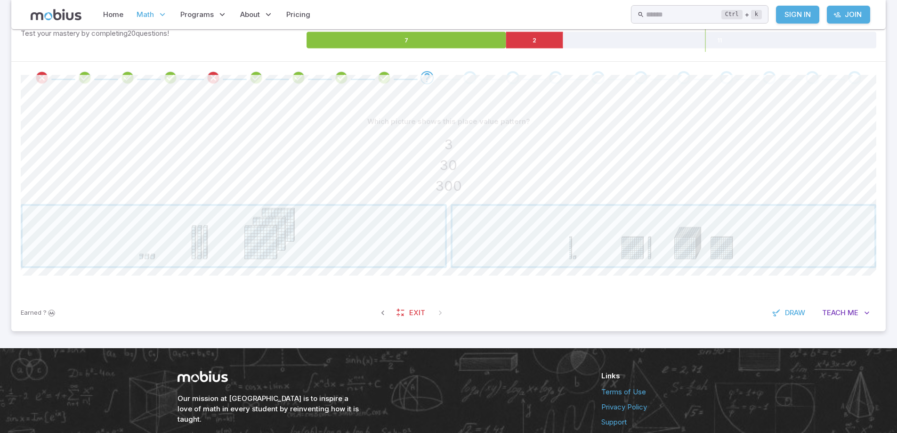
scroll to position [188, 0]
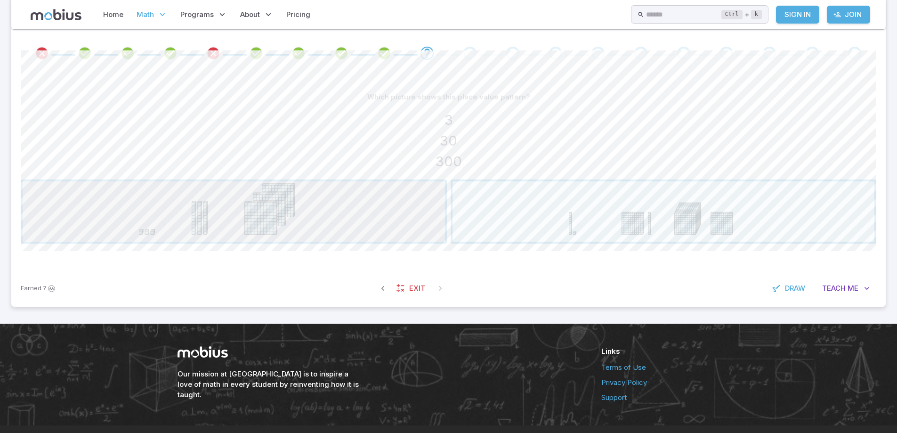
click at [267, 205] on span "button" at bounding box center [234, 211] width 422 height 60
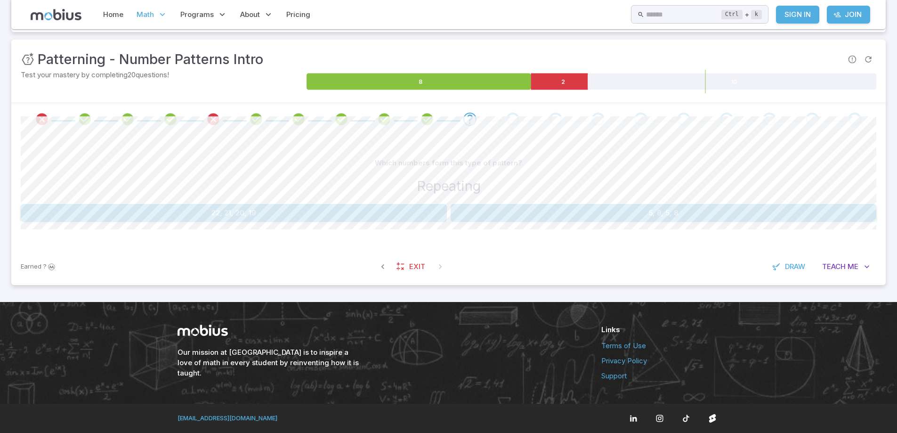
scroll to position [122, 0]
click at [523, 213] on button "5, 8, 5, 8" at bounding box center [664, 213] width 426 height 18
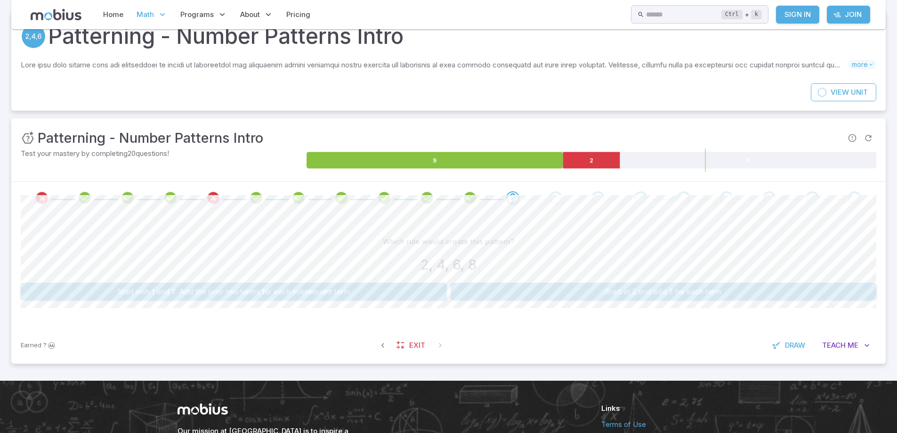
scroll to position [28, 0]
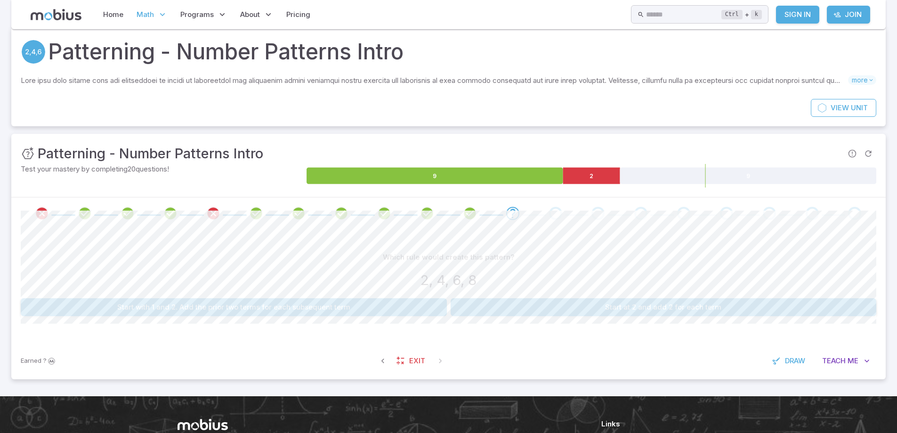
click at [549, 312] on button "Start at 2 and add 2 for each term" at bounding box center [664, 307] width 426 height 18
click at [593, 311] on button "0" at bounding box center [664, 307] width 426 height 18
click at [224, 299] on div "Find the term that would complete this repeating pattern in the missing space 3…" at bounding box center [449, 282] width 856 height 68
click at [230, 305] on button "9" at bounding box center [162, 307] width 283 height 18
click at [342, 307] on button "7" at bounding box center [234, 307] width 426 height 18
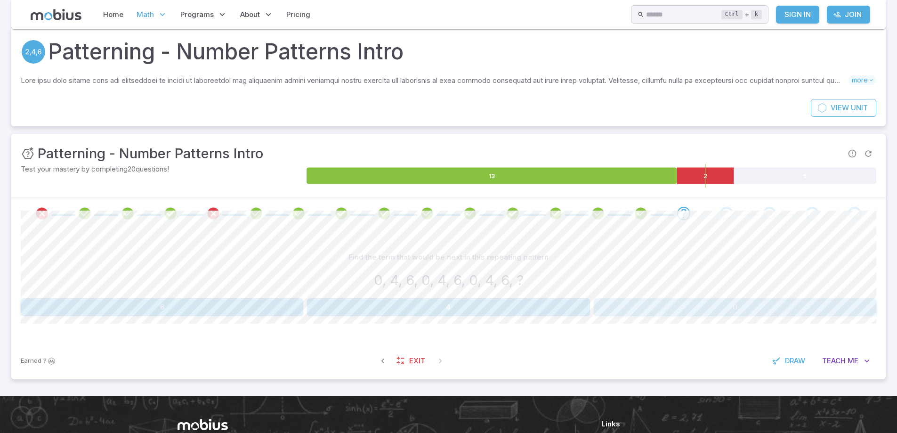
click at [657, 311] on button "0" at bounding box center [735, 307] width 283 height 18
click at [681, 305] on button "7" at bounding box center [663, 307] width 139 height 18
click at [738, 314] on button "2" at bounding box center [735, 307] width 283 height 18
click at [767, 298] on button "3" at bounding box center [770, 307] width 211 height 18
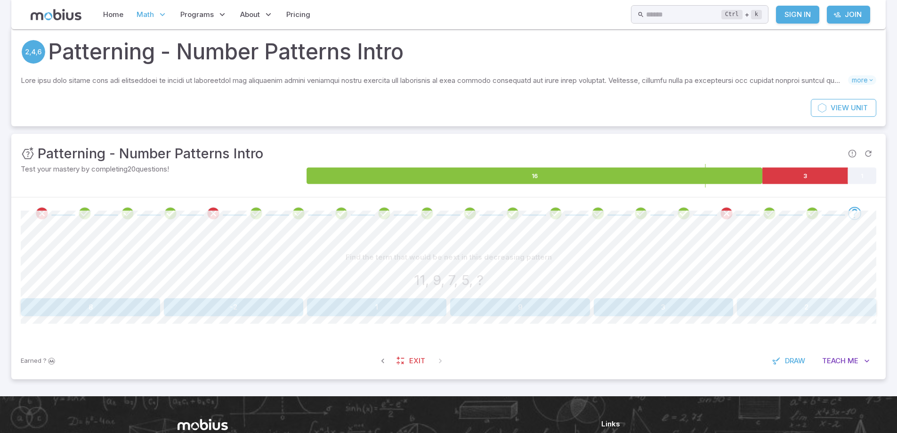
click at [767, 314] on button "2" at bounding box center [806, 307] width 139 height 18
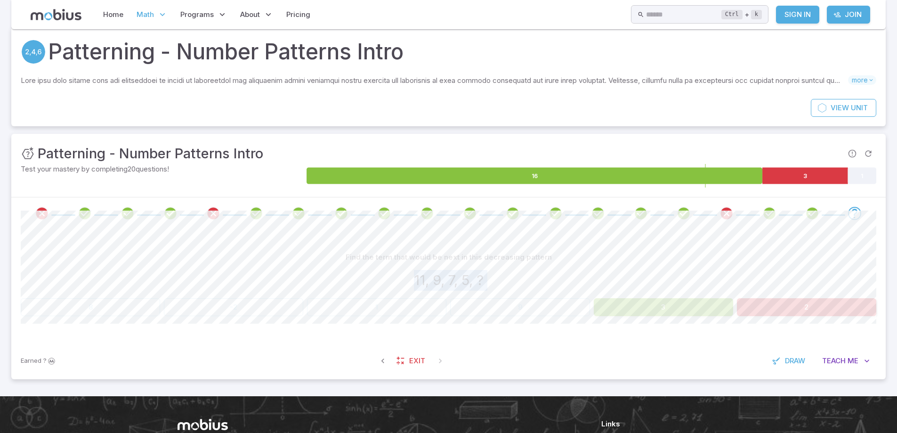
drag, startPoint x: 163, startPoint y: 317, endPoint x: 274, endPoint y: 273, distance: 119.0
click at [274, 281] on div "Find the term that would be next in this decreasing pattern 11, 9, 7, 5, ? 8 -2…" at bounding box center [449, 285] width 856 height 113
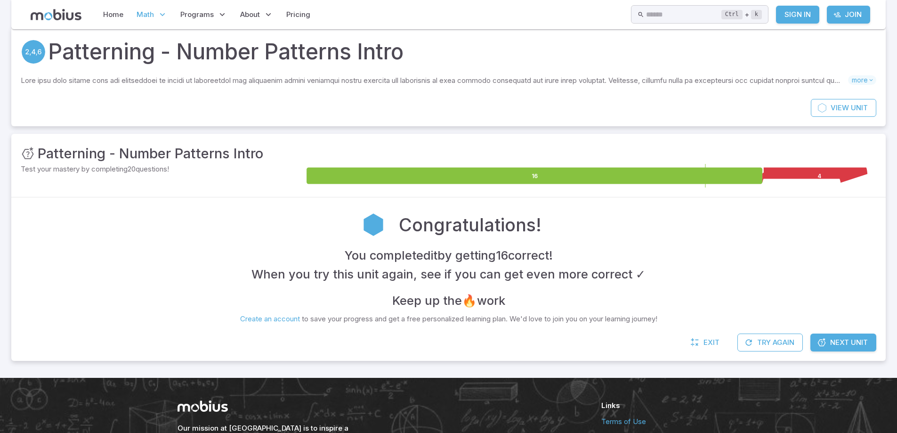
click at [268, 299] on div "You completed it by getting 16 correct ! When you try this unit again, see if y…" at bounding box center [449, 278] width 856 height 64
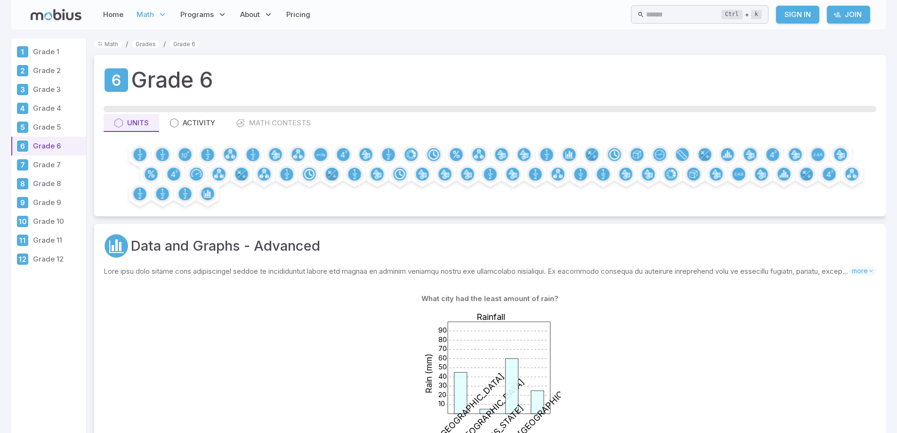
drag, startPoint x: 167, startPoint y: 162, endPoint x: 341, endPoint y: 209, distance: 180.4
click at [341, 210] on div "Grade 6 Units Activity Math Contests" at bounding box center [490, 135] width 792 height 161
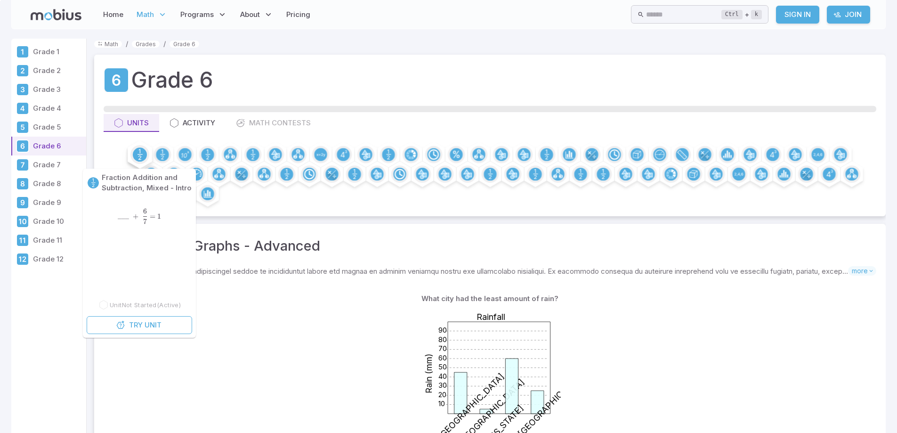
click at [142, 149] on circle at bounding box center [140, 154] width 14 height 14
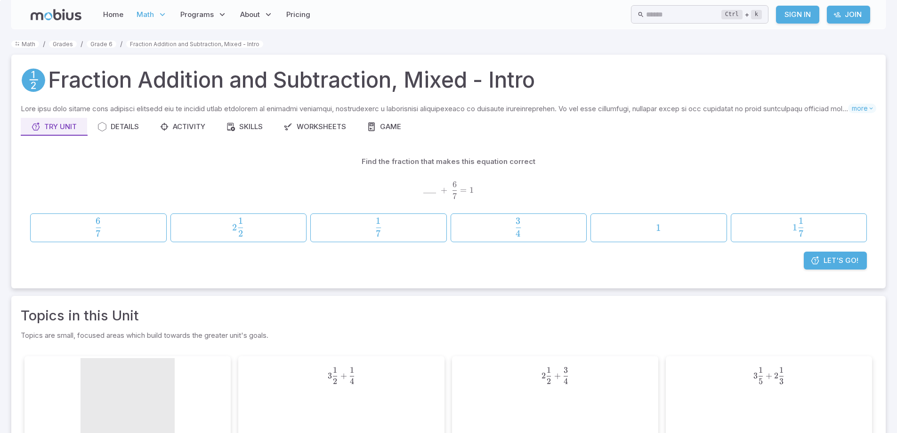
drag, startPoint x: 405, startPoint y: 219, endPoint x: 405, endPoint y: 212, distance: 7.5
click at [405, 215] on button "1 7 \frac{1}{7} 7 1 ​" at bounding box center [378, 227] width 137 height 29
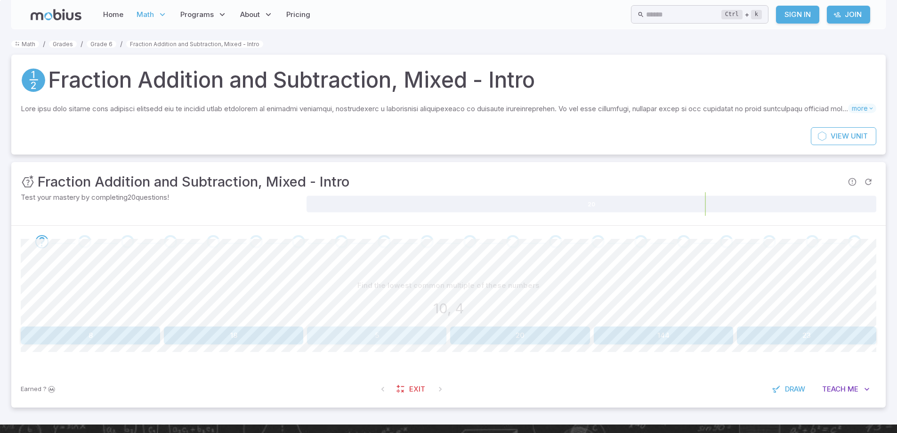
click at [391, 336] on button "5" at bounding box center [376, 335] width 139 height 18
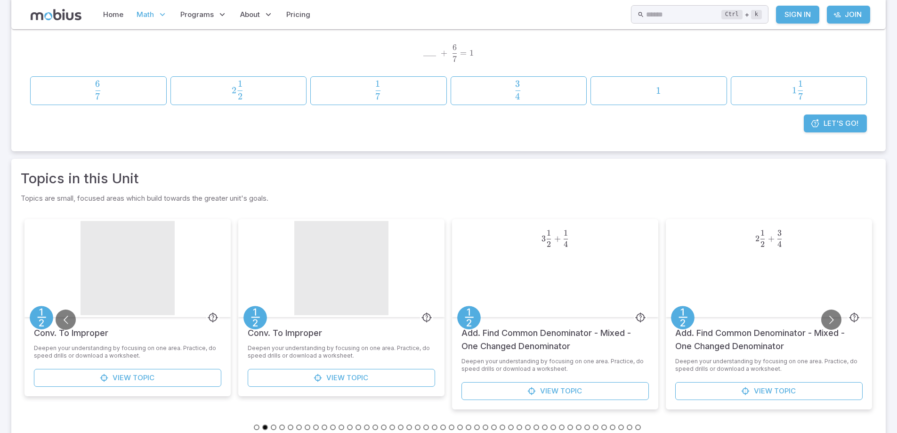
scroll to position [141, 0]
